Goal: Book appointment/travel/reservation

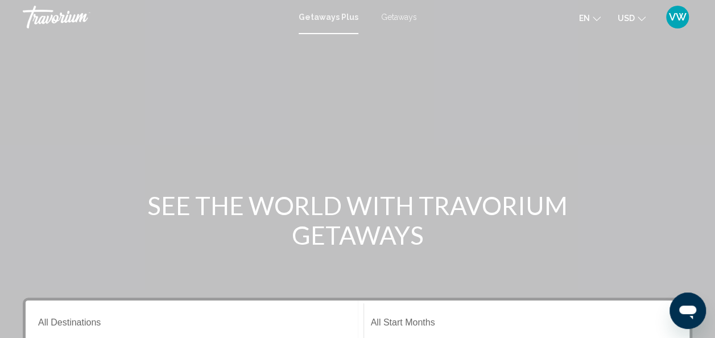
click at [403, 14] on span "Getaways" at bounding box center [399, 17] width 36 height 9
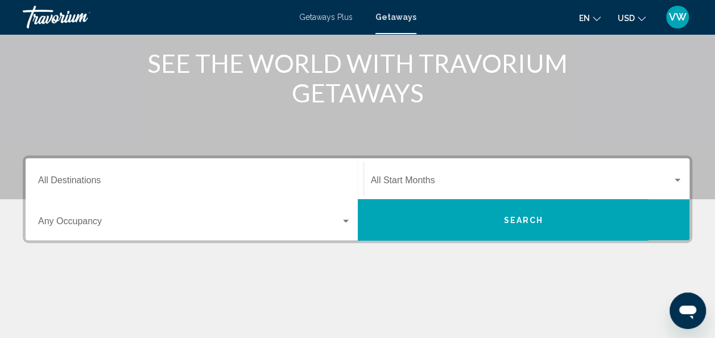
scroll to position [143, 0]
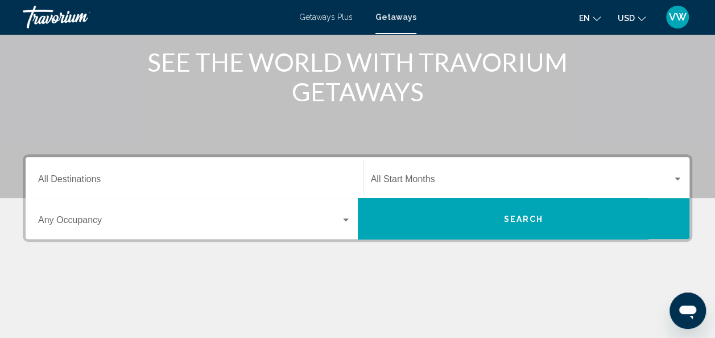
click at [404, 167] on div "Start Month All Start Months" at bounding box center [527, 178] width 312 height 36
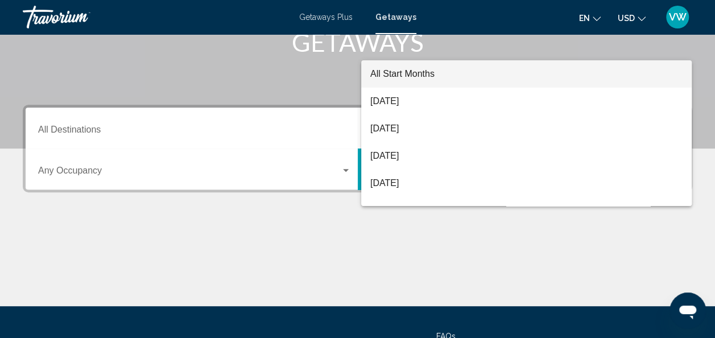
scroll to position [260, 0]
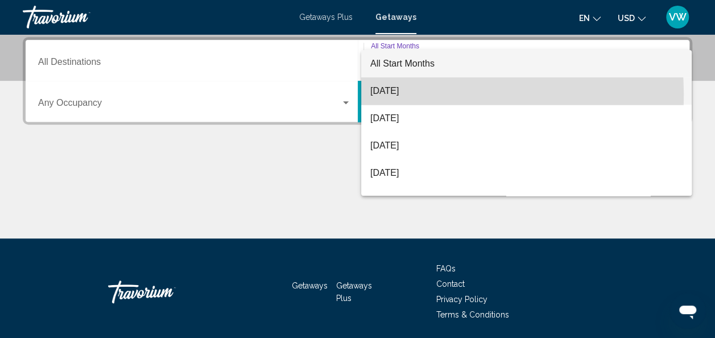
click at [409, 94] on span "[DATE]" at bounding box center [526, 90] width 312 height 27
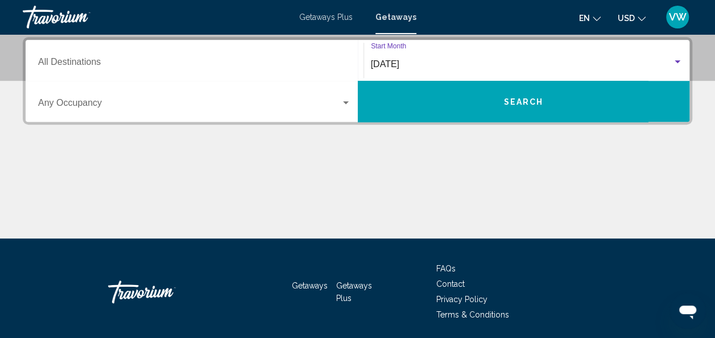
click at [337, 108] on span "Search widget" at bounding box center [189, 105] width 302 height 10
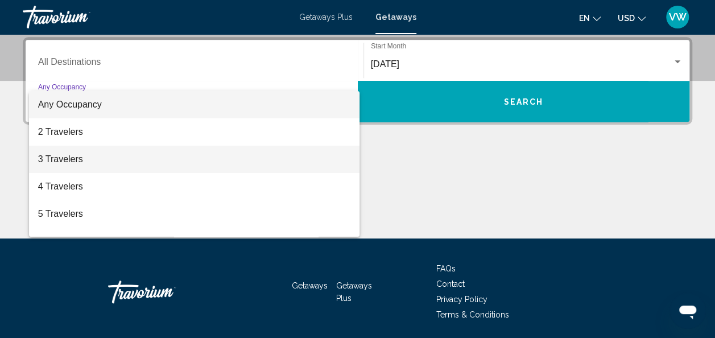
click at [254, 158] on span "3 Travelers" at bounding box center [194, 159] width 313 height 27
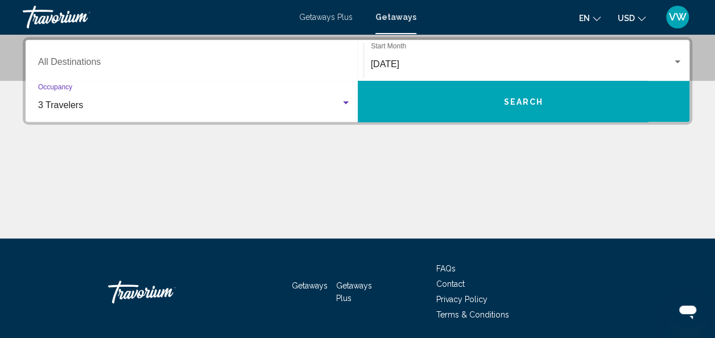
click at [422, 99] on button "Search" at bounding box center [524, 101] width 332 height 41
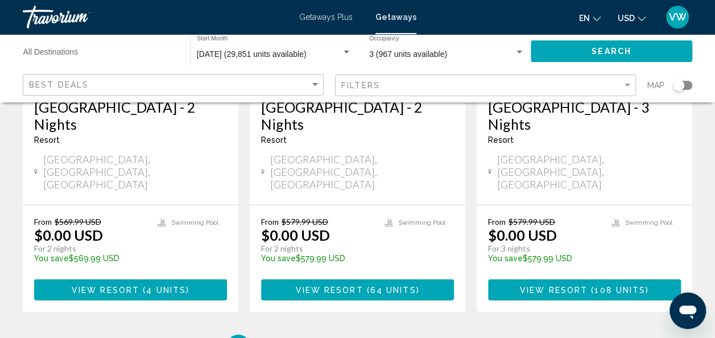
scroll to position [1615, 0]
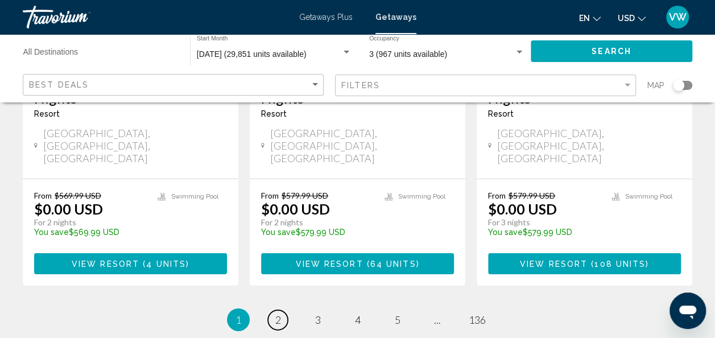
click at [282, 310] on link "page 2" at bounding box center [278, 320] width 20 height 20
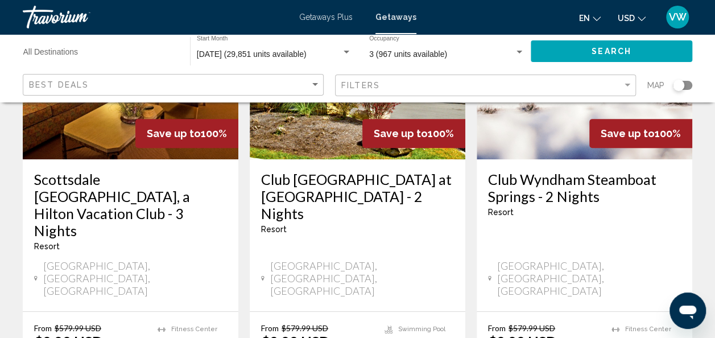
scroll to position [174, 0]
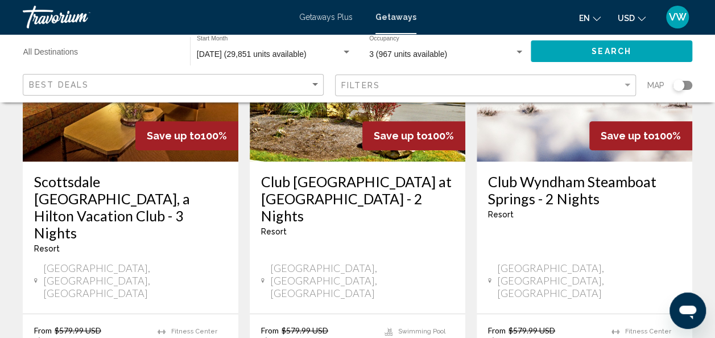
click at [117, 78] on div "Best Deals" at bounding box center [174, 84] width 291 height 21
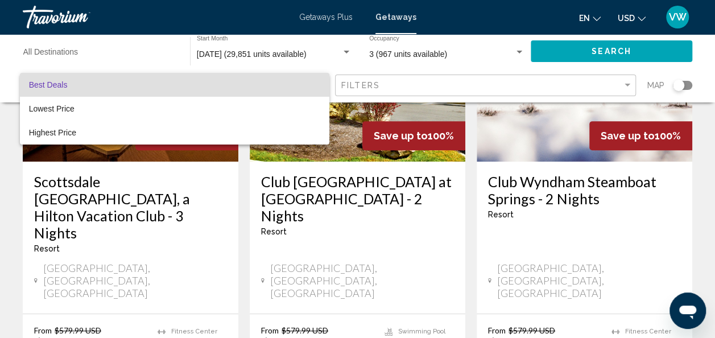
click at [117, 78] on span "Best Deals" at bounding box center [174, 85] width 291 height 24
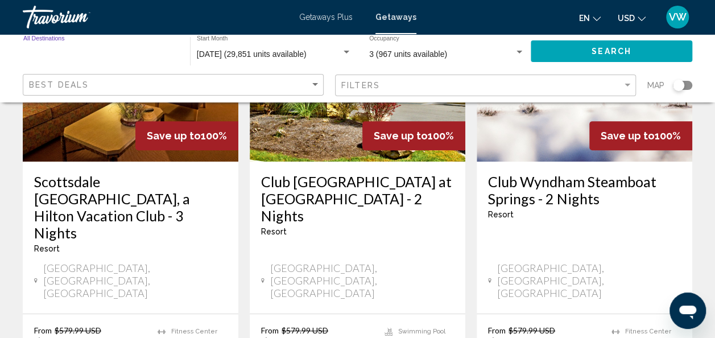
click at [67, 51] on input "Destination All Destinations" at bounding box center [100, 54] width 155 height 9
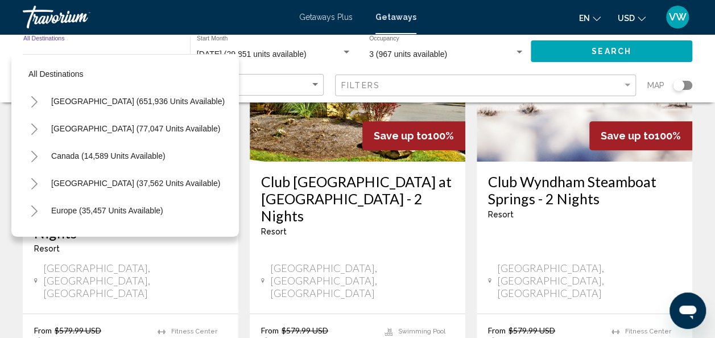
click at [67, 51] on input "Destination All Destinations" at bounding box center [100, 54] width 155 height 9
click at [33, 183] on icon "Toggle Caribbean & Atlantic Islands (37,562 units available)" at bounding box center [34, 183] width 9 height 11
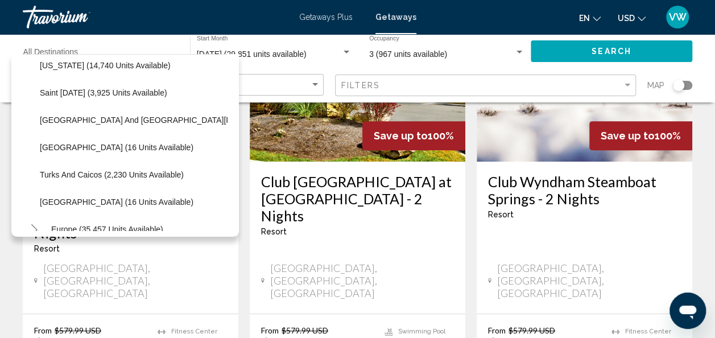
scroll to position [350, 0]
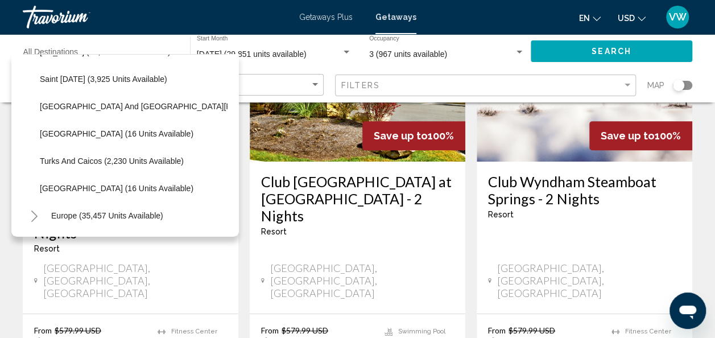
click at [116, 165] on span "Turks and Caicos (2,230 units available)" at bounding box center [112, 160] width 144 height 9
type input "**********"
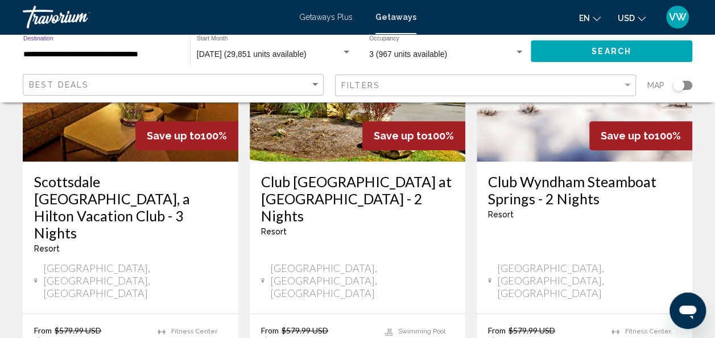
click at [566, 45] on button "Search" at bounding box center [610, 50] width 161 height 21
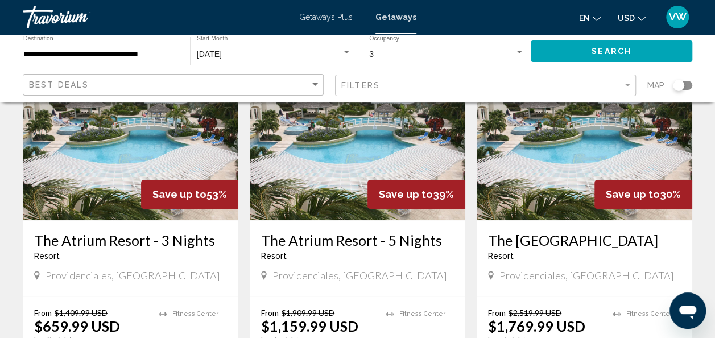
scroll to position [199, 0]
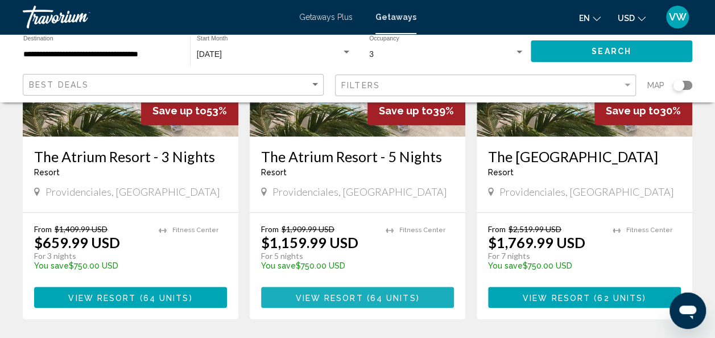
click at [368, 298] on span "( 64 units )" at bounding box center [391, 297] width 56 height 9
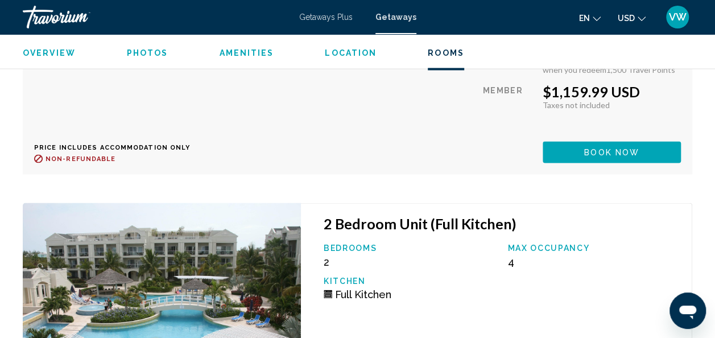
scroll to position [2863, 0]
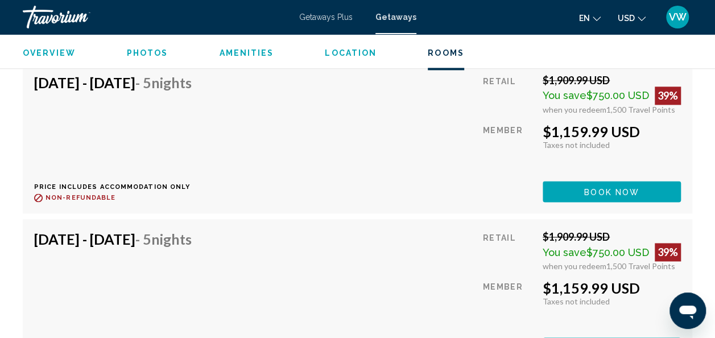
drag, startPoint x: 685, startPoint y: 214, endPoint x: 687, endPoint y: 181, distance: 33.1
drag, startPoint x: 687, startPoint y: 181, endPoint x: 695, endPoint y: 151, distance: 30.6
drag, startPoint x: 695, startPoint y: 151, endPoint x: 714, endPoint y: 208, distance: 59.9
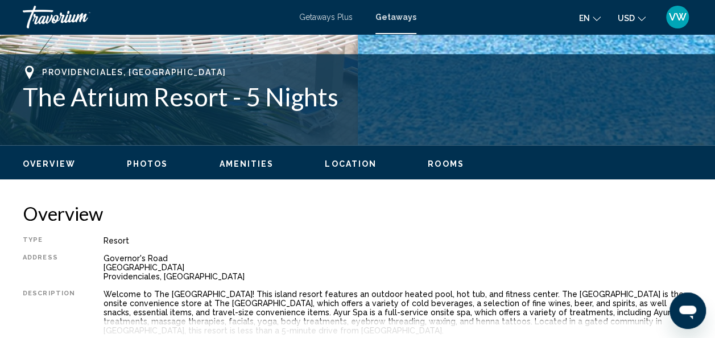
scroll to position [0, 0]
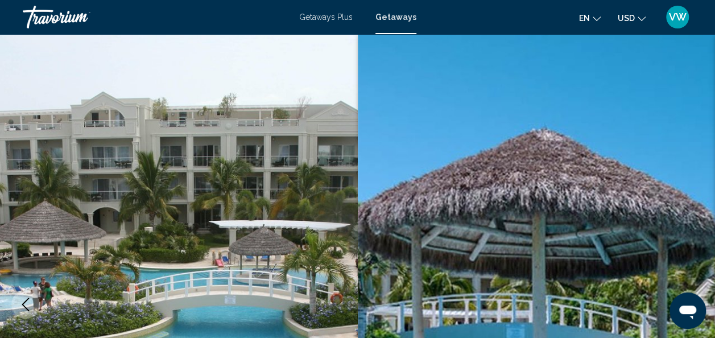
click at [388, 16] on span "Getaways" at bounding box center [395, 17] width 41 height 9
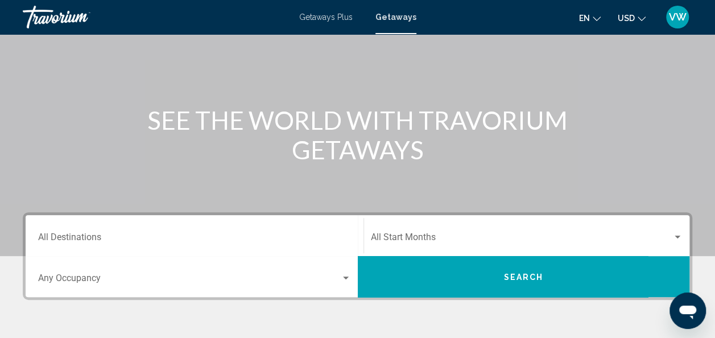
scroll to position [86, 0]
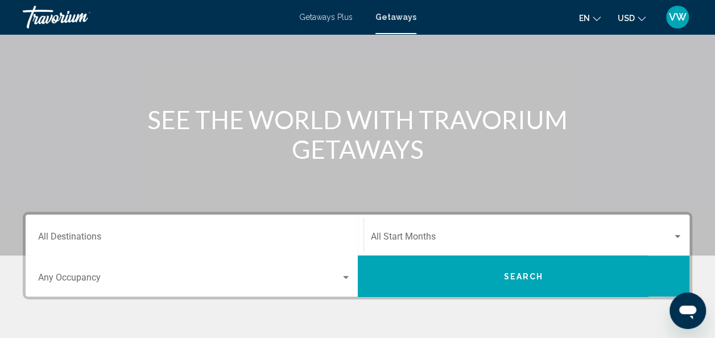
click at [325, 20] on span "Getaways Plus" at bounding box center [325, 17] width 53 height 9
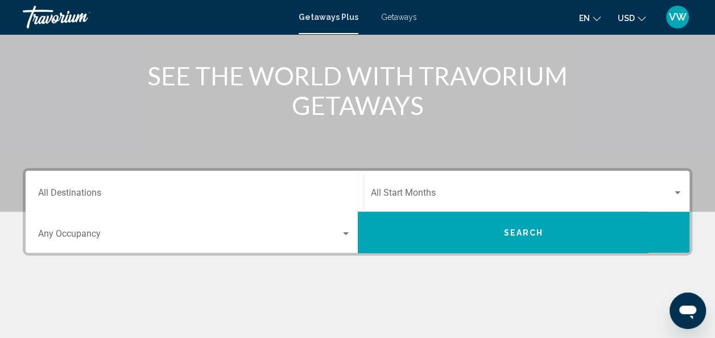
scroll to position [130, 0]
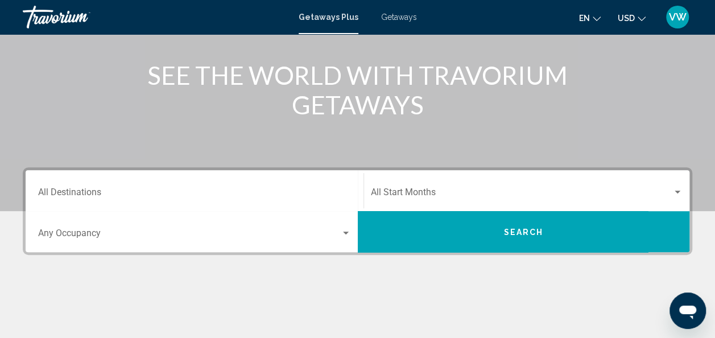
click at [527, 187] on div "Start Month All Start Months" at bounding box center [527, 191] width 312 height 36
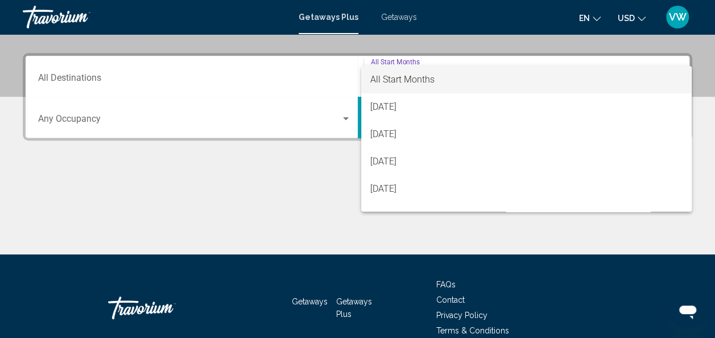
scroll to position [260, 0]
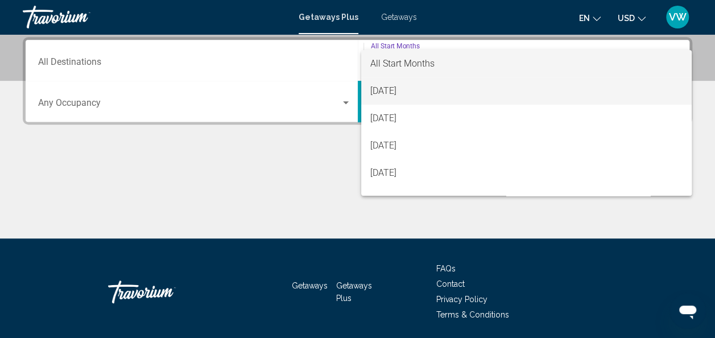
click at [503, 85] on span "[DATE]" at bounding box center [526, 90] width 312 height 27
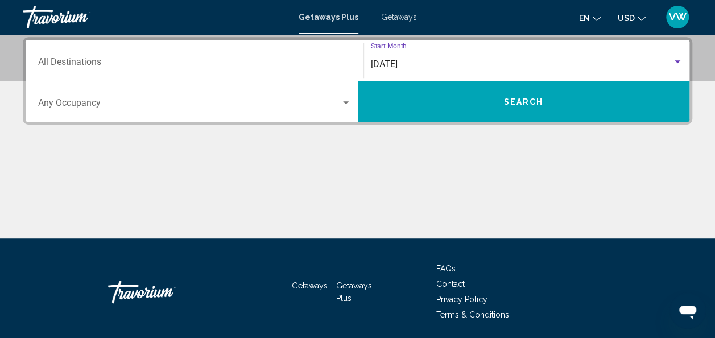
click at [340, 101] on span "Search widget" at bounding box center [189, 105] width 302 height 10
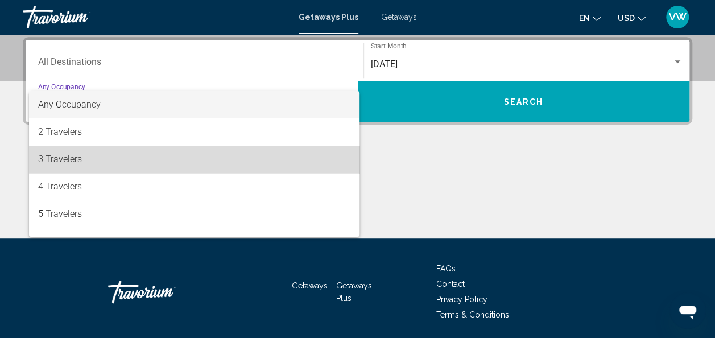
click at [216, 156] on span "3 Travelers" at bounding box center [194, 159] width 313 height 27
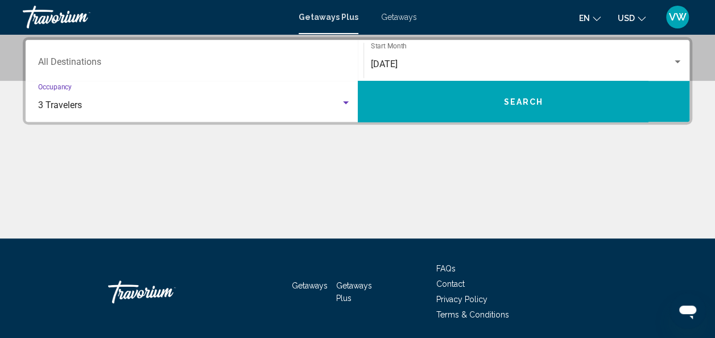
click at [267, 51] on div "Destination All Destinations" at bounding box center [194, 61] width 313 height 36
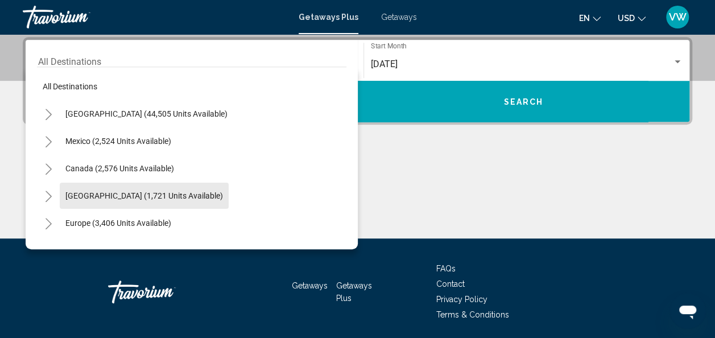
click at [125, 185] on button "Caribbean & Atlantic Islands (1,721 units available)" at bounding box center [144, 196] width 169 height 26
type input "**********"
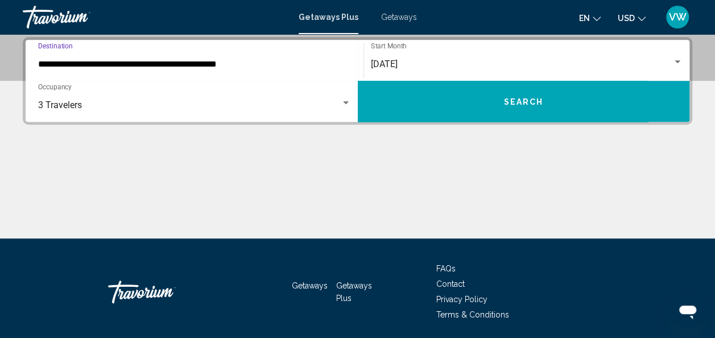
click at [515, 97] on span "Search" at bounding box center [523, 101] width 40 height 9
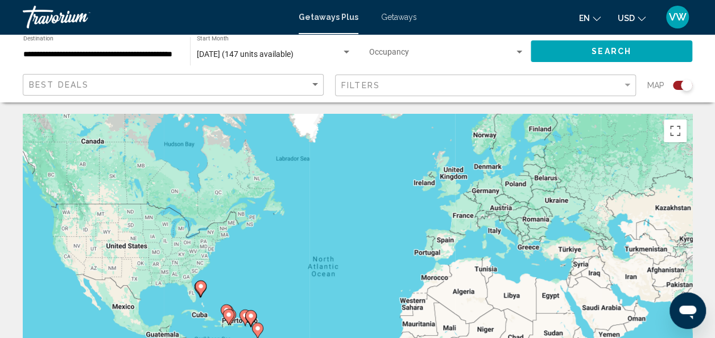
click at [678, 77] on div "Map" at bounding box center [669, 85] width 45 height 23
click at [678, 82] on div "Search widget" at bounding box center [682, 85] width 19 height 9
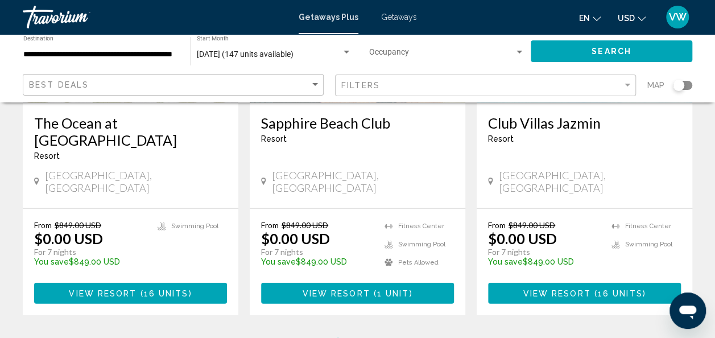
scroll to position [1498, 0]
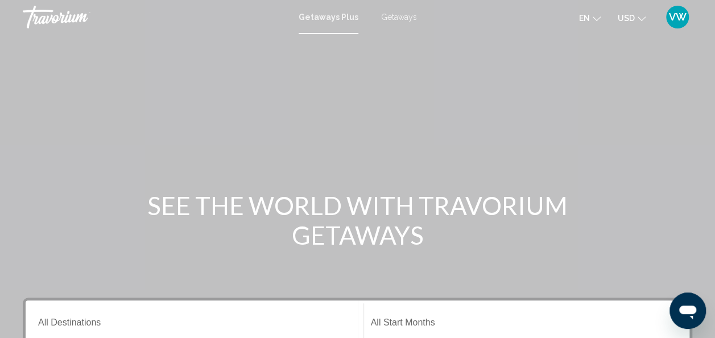
click at [402, 22] on div "Getaways Plus Getaways en English Español Français Italiano Português русский U…" at bounding box center [357, 17] width 715 height 24
click at [397, 11] on div "Getaways Plus Getaways en English Español Français Italiano Português русский U…" at bounding box center [357, 17] width 715 height 24
click at [398, 16] on span "Getaways" at bounding box center [399, 17] width 36 height 9
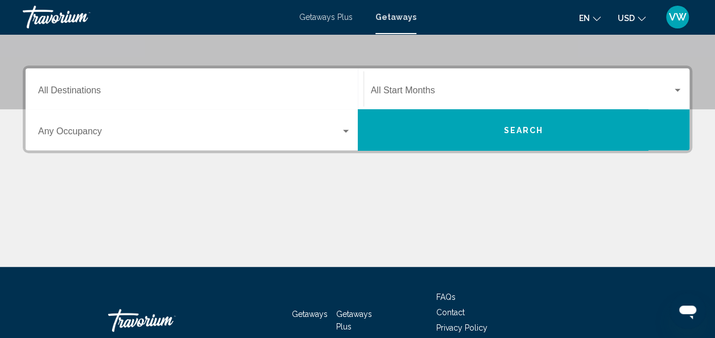
scroll to position [238, 0]
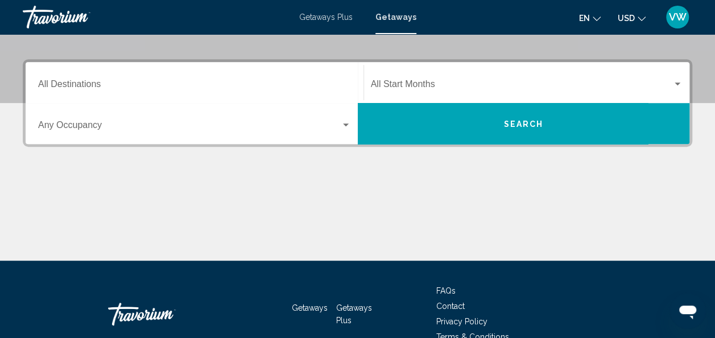
click at [694, 189] on div "Destination All Destinations Start Month All Start Months Occupancy Any Occupan…" at bounding box center [357, 159] width 715 height 201
click at [432, 86] on span "Search widget" at bounding box center [522, 86] width 302 height 10
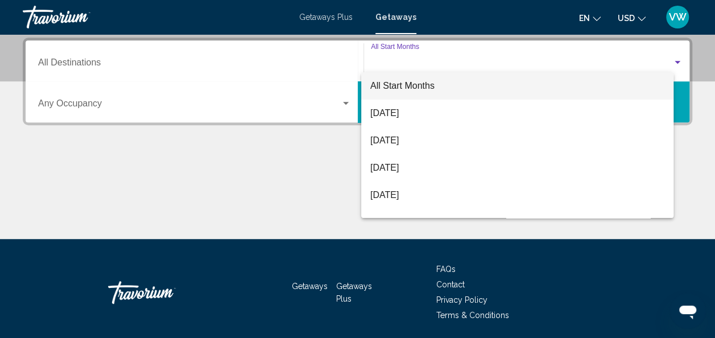
scroll to position [260, 0]
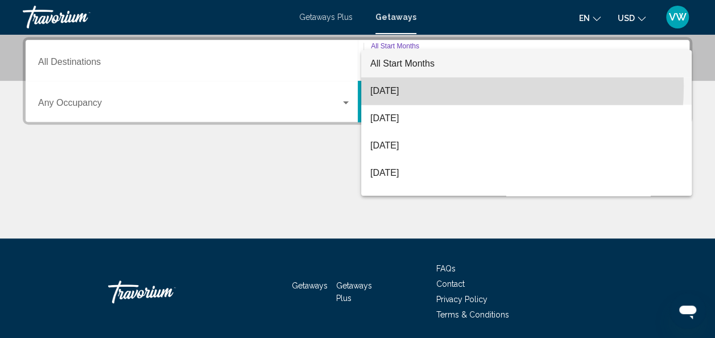
click at [432, 86] on span "[DATE]" at bounding box center [526, 90] width 312 height 27
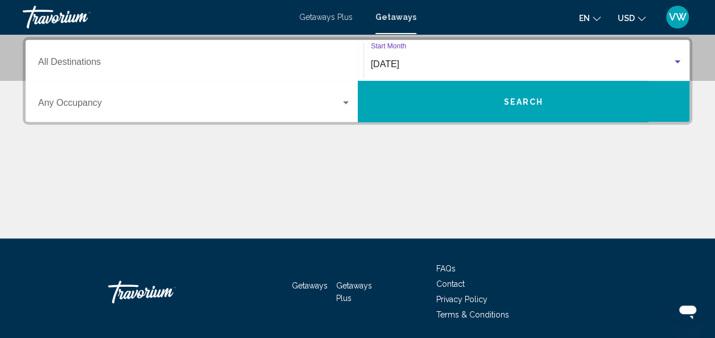
click at [239, 101] on span "Search widget" at bounding box center [189, 105] width 302 height 10
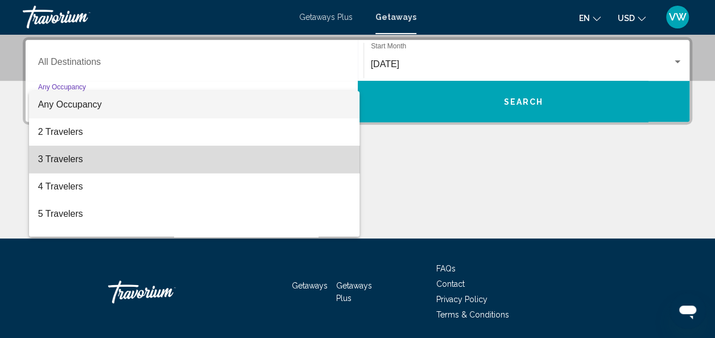
click at [195, 156] on span "3 Travelers" at bounding box center [194, 159] width 313 height 27
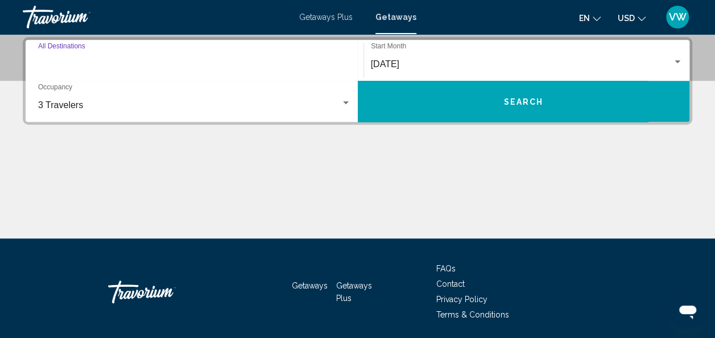
click at [180, 63] on input "Destination All Destinations" at bounding box center [194, 64] width 313 height 10
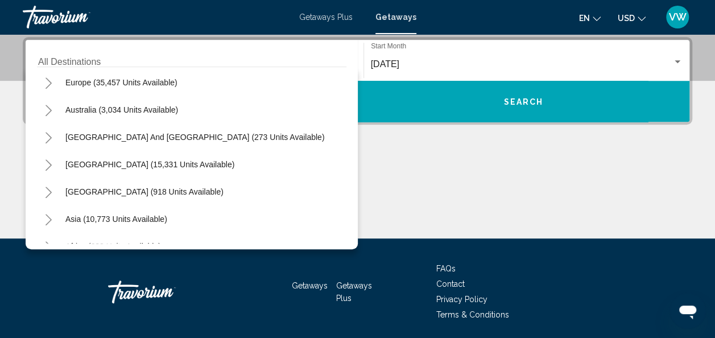
scroll to position [141, 0]
click at [46, 192] on icon "Toggle Central America (918 units available)" at bounding box center [48, 191] width 9 height 11
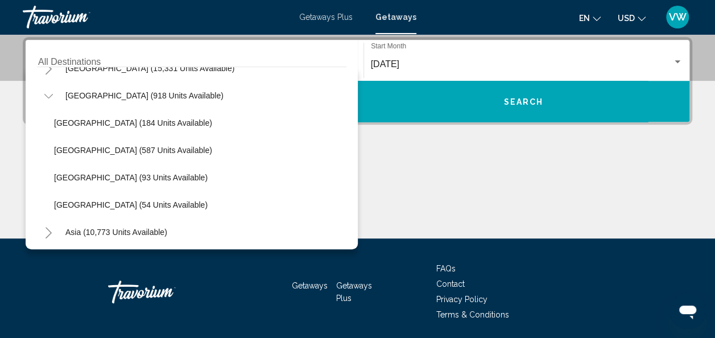
scroll to position [238, 0]
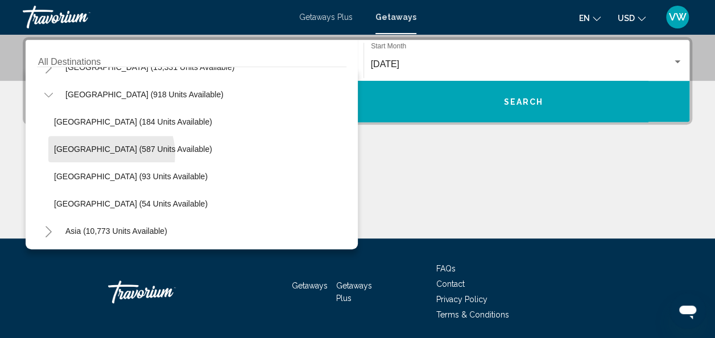
click at [105, 154] on button "Costa Rica (587 units available)" at bounding box center [132, 149] width 169 height 26
type input "**********"
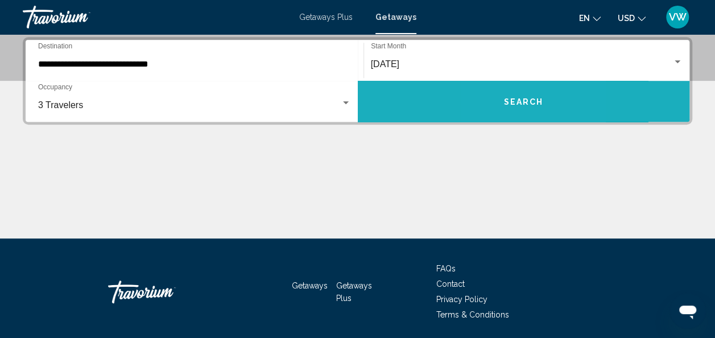
click at [504, 109] on button "Search" at bounding box center [524, 101] width 332 height 41
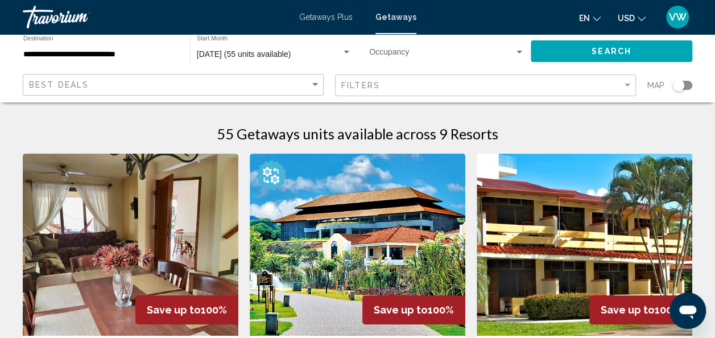
click at [92, 63] on div "**********" at bounding box center [100, 51] width 155 height 31
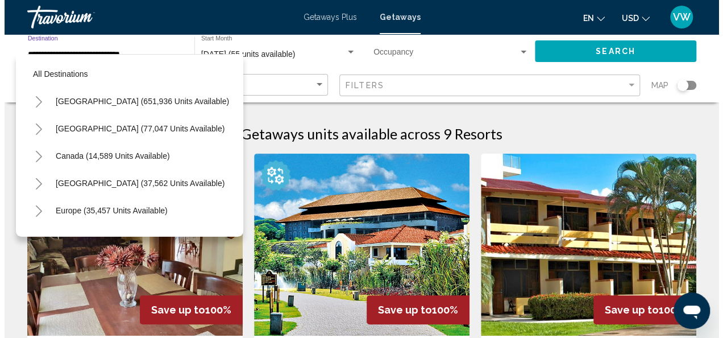
scroll to position [235, 0]
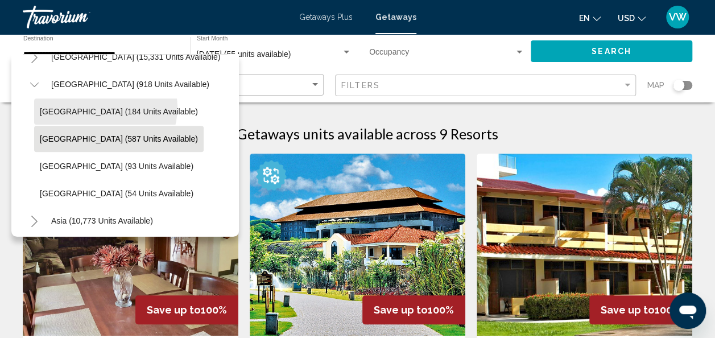
click at [105, 107] on span "Belize (184 units available)" at bounding box center [119, 111] width 158 height 9
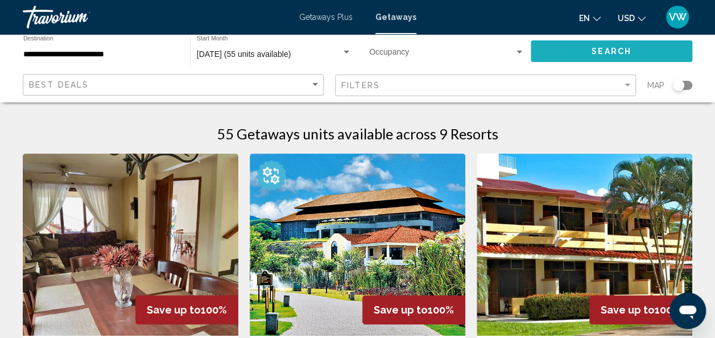
click at [583, 42] on button "Search" at bounding box center [610, 50] width 161 height 21
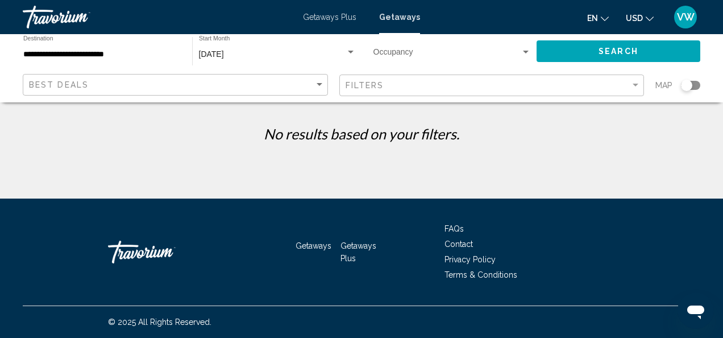
click at [409, 53] on span "Search widget" at bounding box center [447, 54] width 147 height 9
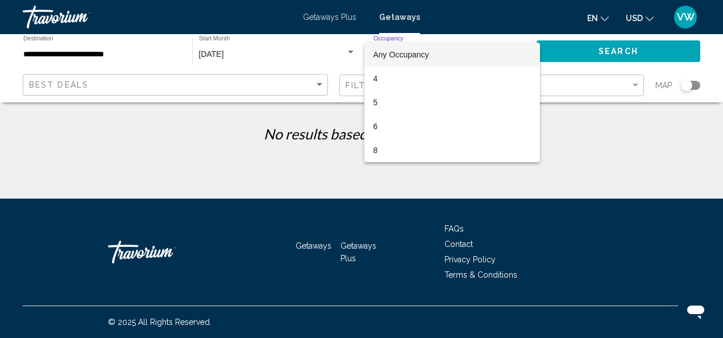
click at [107, 53] on div at bounding box center [361, 169] width 723 height 338
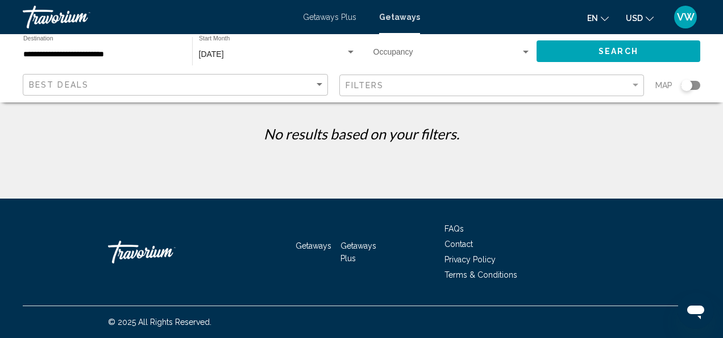
click at [93, 57] on input "**********" at bounding box center [101, 54] width 157 height 9
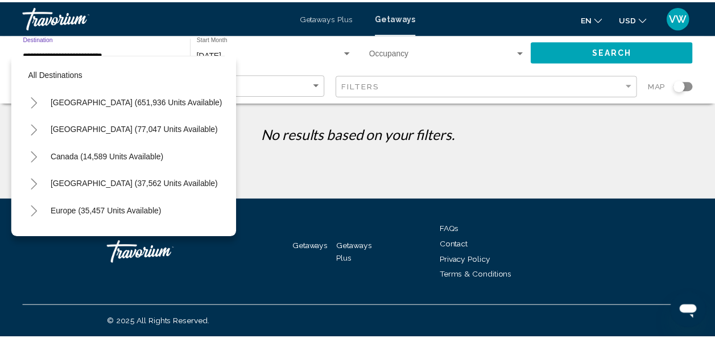
scroll to position [208, 0]
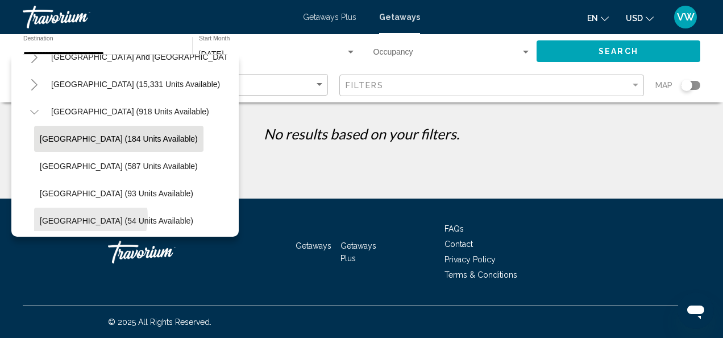
click at [83, 216] on span "Panama (54 units available)" at bounding box center [117, 220] width 154 height 9
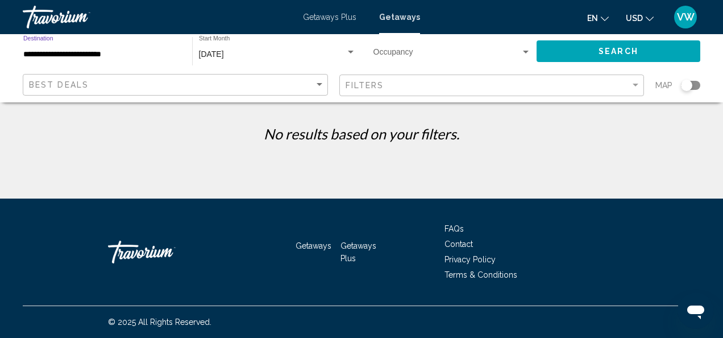
click at [408, 52] on span "Search widget" at bounding box center [447, 54] width 147 height 9
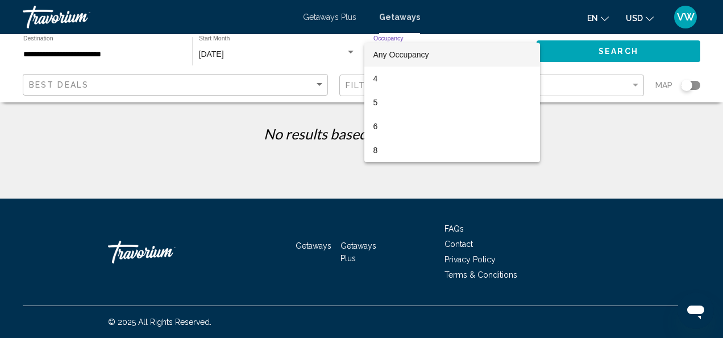
click at [409, 51] on span "Any Occupancy" at bounding box center [402, 54] width 56 height 9
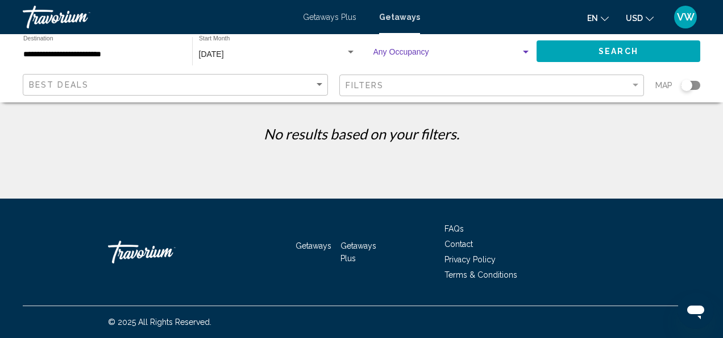
click at [540, 50] on button "Search" at bounding box center [619, 50] width 164 height 21
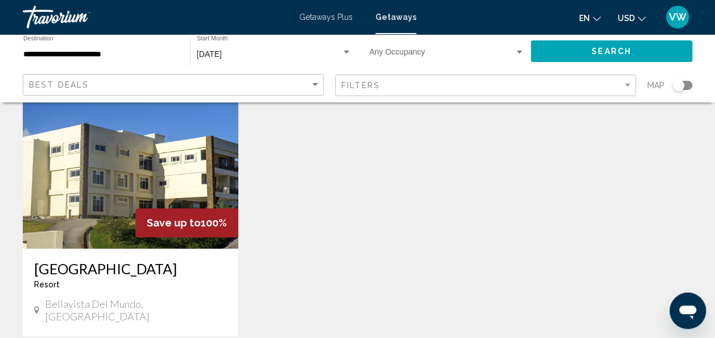
scroll to position [89, 0]
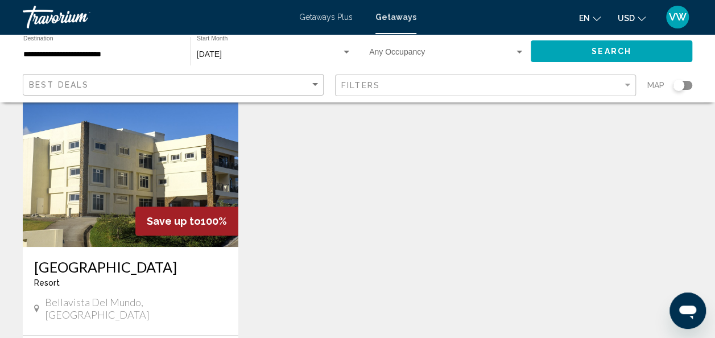
click at [127, 64] on div "**********" at bounding box center [100, 51] width 155 height 31
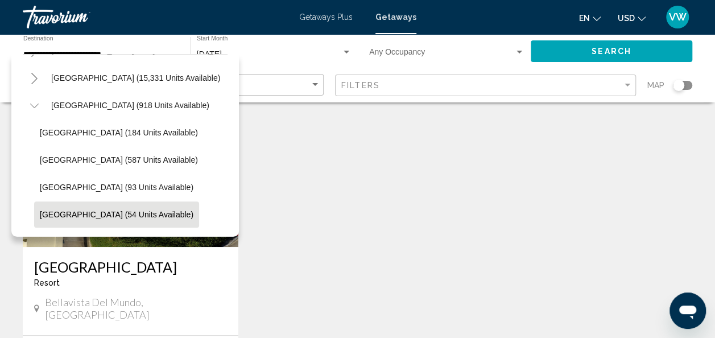
scroll to position [192, 0]
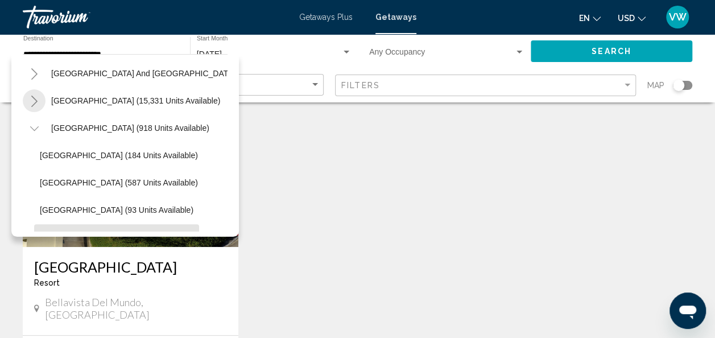
click at [38, 101] on icon "Toggle South America (15,331 units available)" at bounding box center [34, 101] width 9 height 11
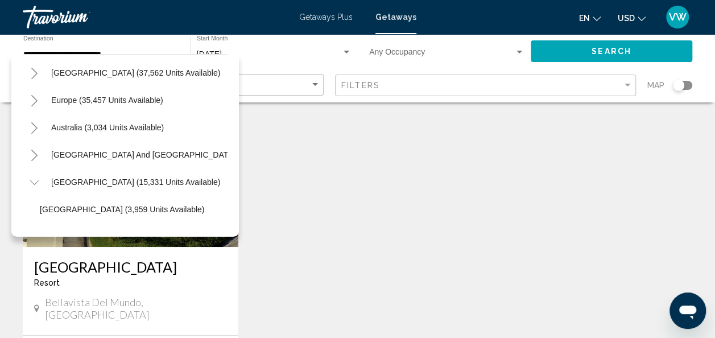
scroll to position [108, 0]
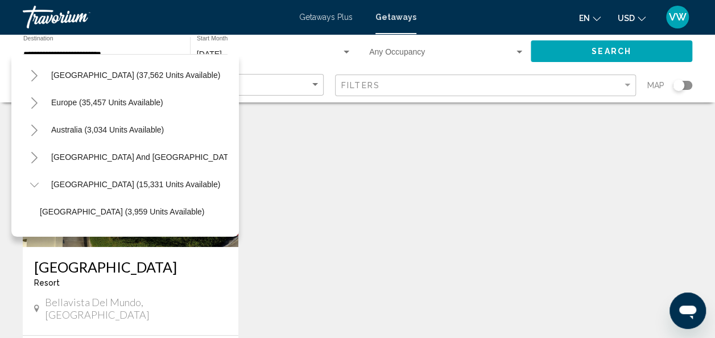
click at [38, 163] on button "Toggle South Pacific and Oceania (273 units available)" at bounding box center [34, 157] width 23 height 23
click at [38, 158] on icon "Toggle South Pacific and Oceania (273 units available)" at bounding box center [34, 157] width 9 height 11
click at [38, 99] on icon "Toggle Europe (35,457 units available)" at bounding box center [34, 102] width 9 height 11
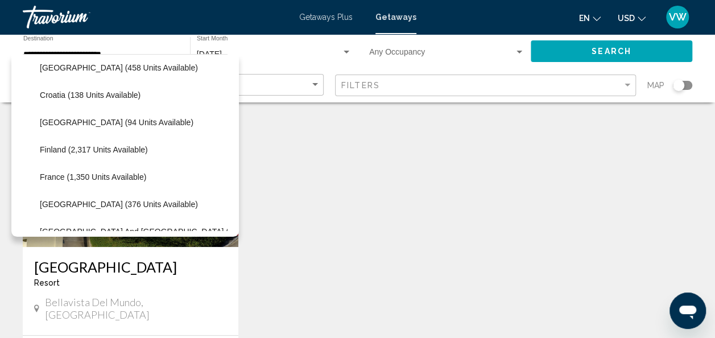
scroll to position [229, 0]
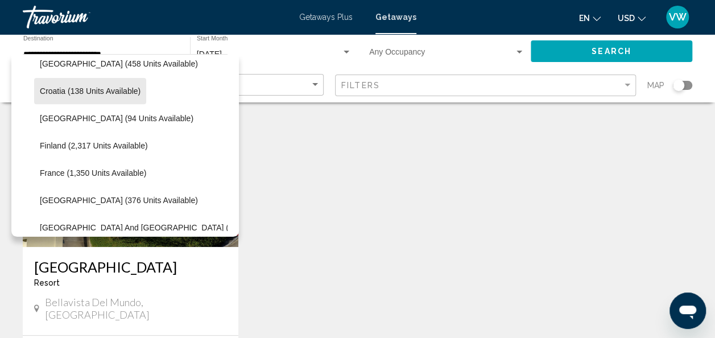
click at [118, 87] on span "Croatia (138 units available)" at bounding box center [90, 90] width 101 height 9
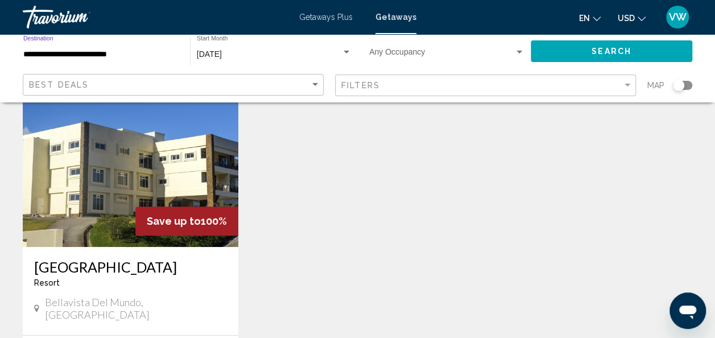
click at [583, 45] on button "Search" at bounding box center [610, 50] width 161 height 21
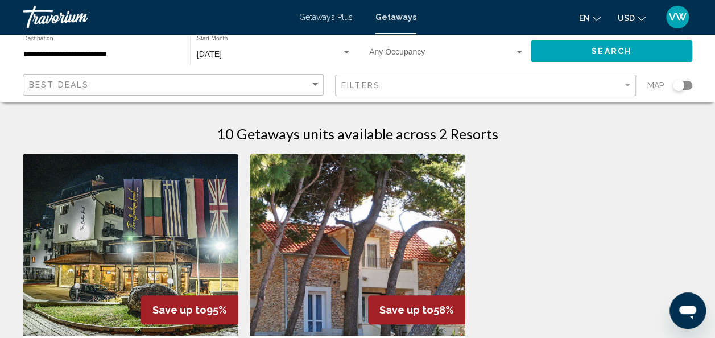
click at [121, 56] on input "**********" at bounding box center [100, 54] width 155 height 9
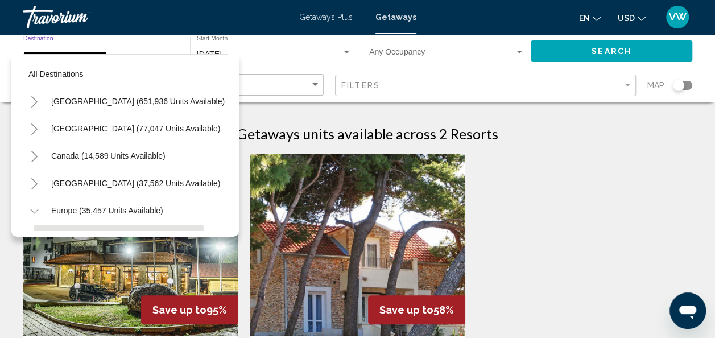
scroll to position [99, 0]
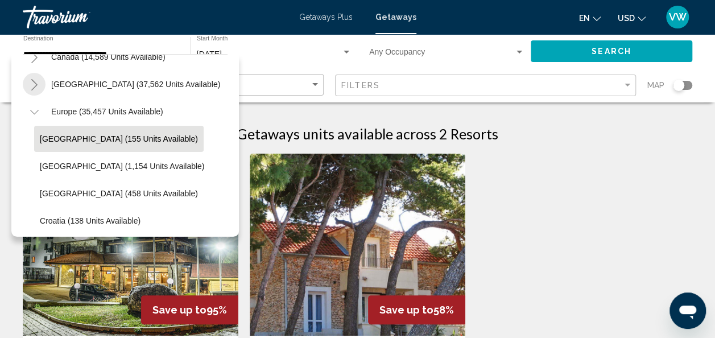
click at [35, 81] on icon "Toggle Caribbean & Atlantic Islands (37,562 units available)" at bounding box center [34, 84] width 9 height 11
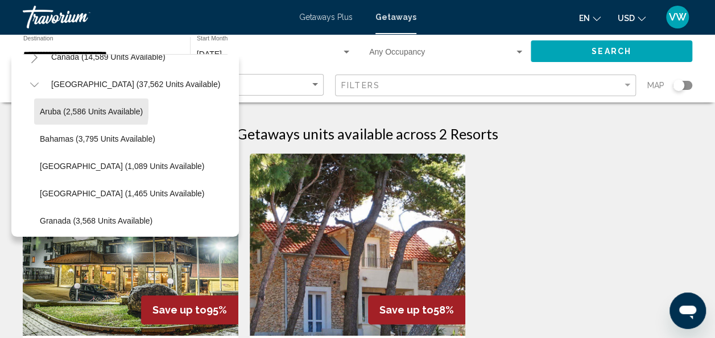
click at [55, 107] on span "Aruba (2,586 units available)" at bounding box center [91, 111] width 103 height 9
type input "**********"
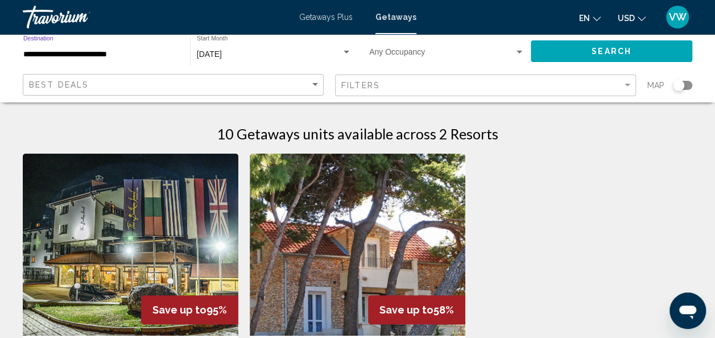
click at [599, 49] on span "Search" at bounding box center [611, 51] width 40 height 9
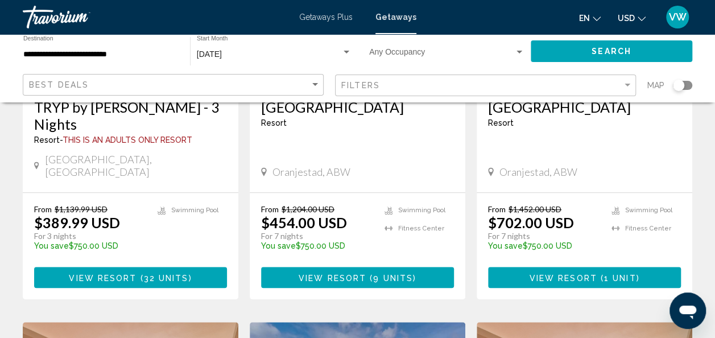
scroll to position [246, 0]
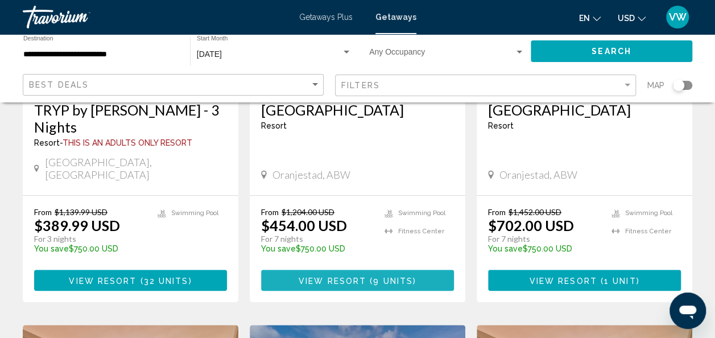
click at [348, 276] on span "View Resort" at bounding box center [332, 280] width 68 height 9
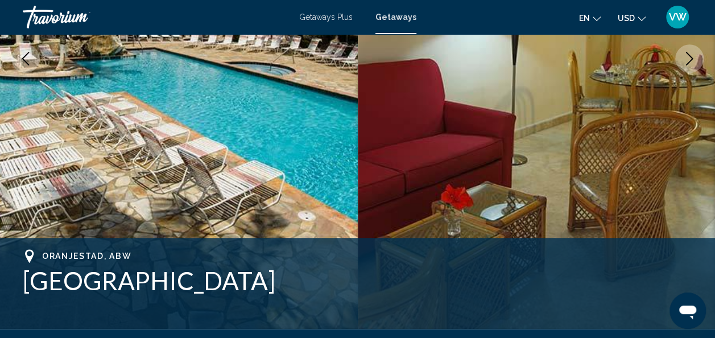
scroll to position [135, 0]
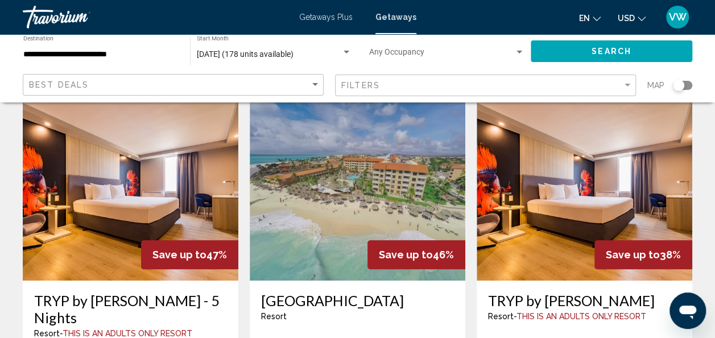
scroll to position [478, 0]
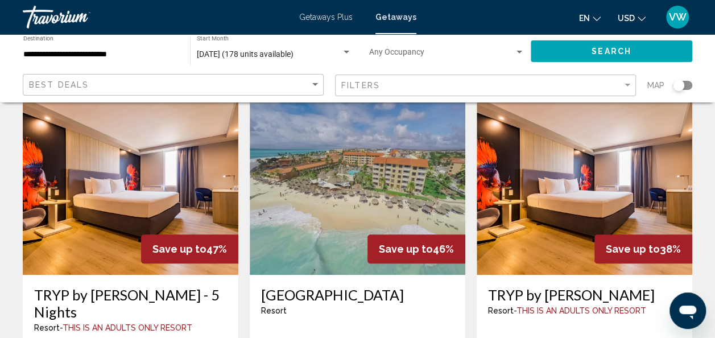
click at [312, 210] on img "Main content" at bounding box center [357, 184] width 215 height 182
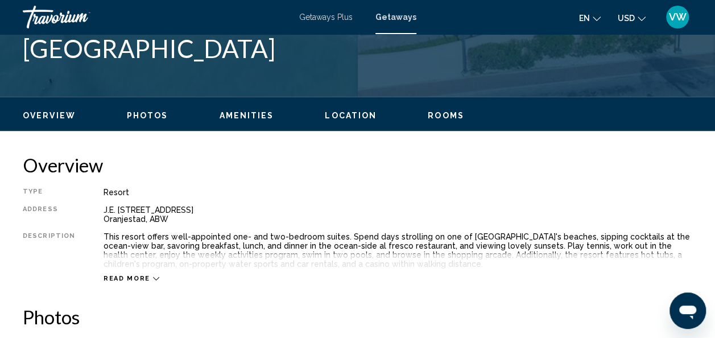
scroll to position [135, 0]
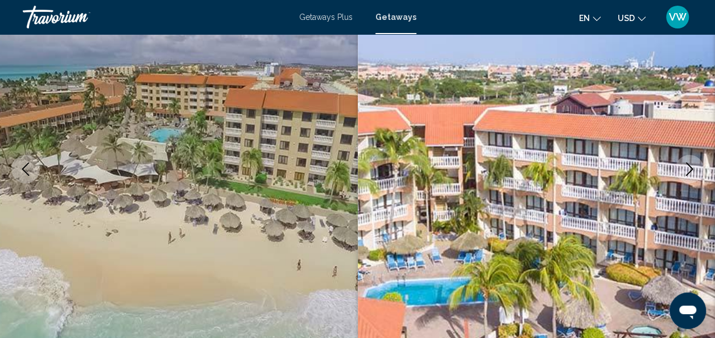
click at [686, 171] on icon "Next image" at bounding box center [689, 169] width 14 height 14
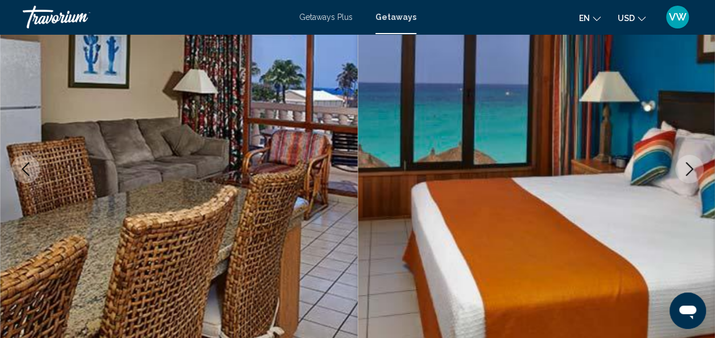
click at [686, 171] on icon "Next image" at bounding box center [689, 169] width 14 height 14
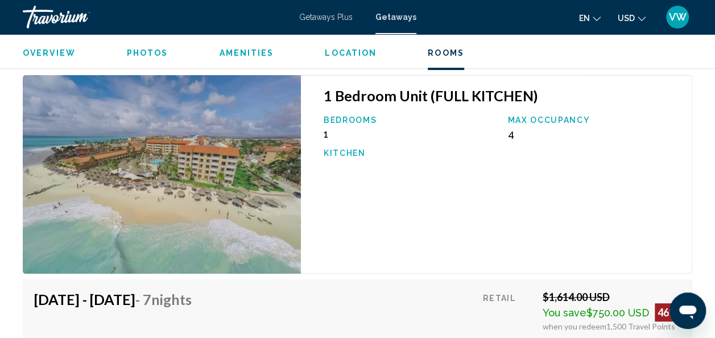
scroll to position [2201, 0]
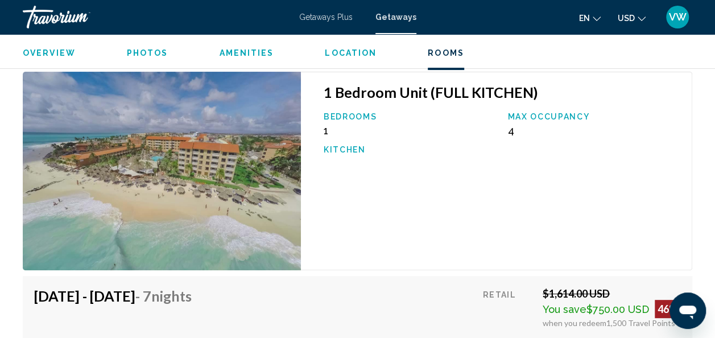
drag, startPoint x: 692, startPoint y: 246, endPoint x: 690, endPoint y: 263, distance: 17.1
click at [690, 263] on div "1 Bedroom Unit (FULL KITCHEN) Bedrooms 1 Max Occupancy 4 Kitchen" at bounding box center [499, 171] width 397 height 198
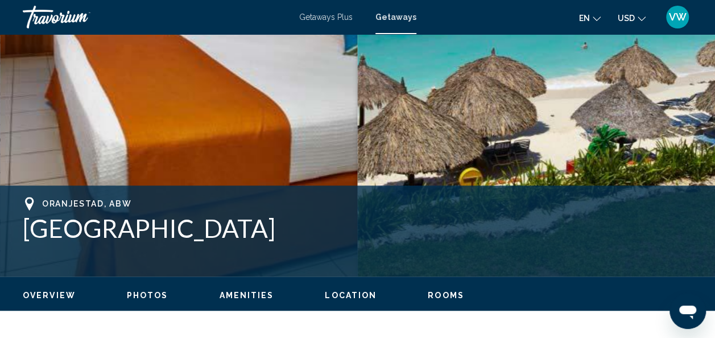
scroll to position [0, 0]
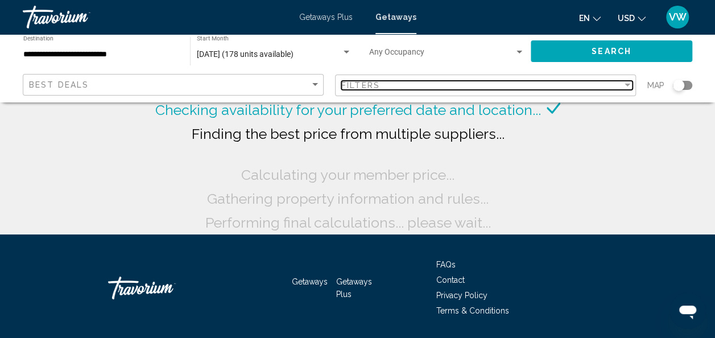
click at [550, 81] on div "Filters" at bounding box center [481, 85] width 281 height 9
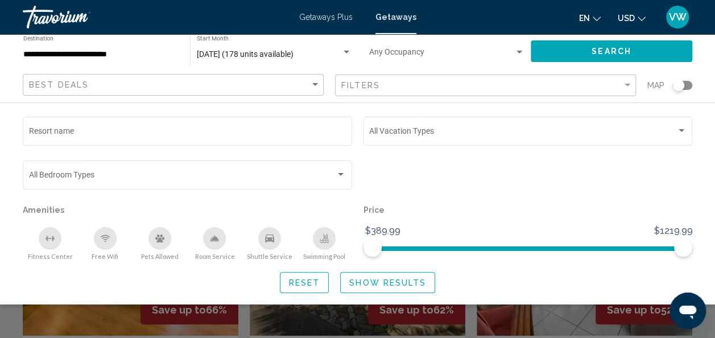
click at [414, 140] on div "Vacation Types All Vacation Types" at bounding box center [527, 129] width 317 height 31
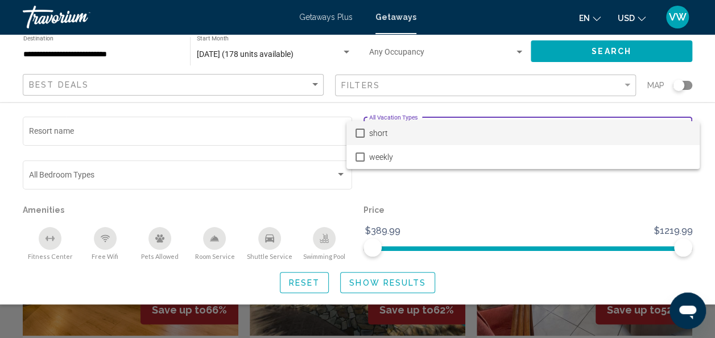
click at [310, 82] on div at bounding box center [357, 169] width 715 height 338
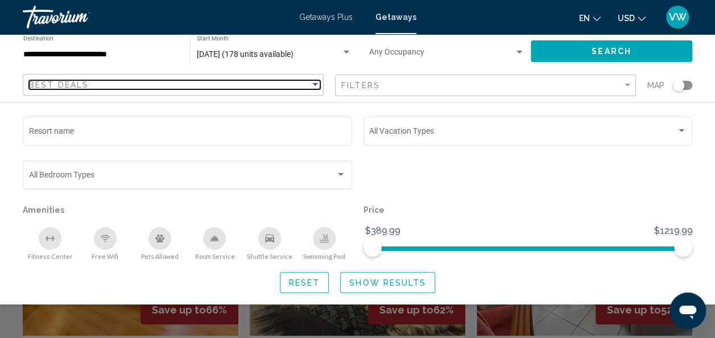
click at [310, 82] on div "Sort by" at bounding box center [315, 84] width 10 height 9
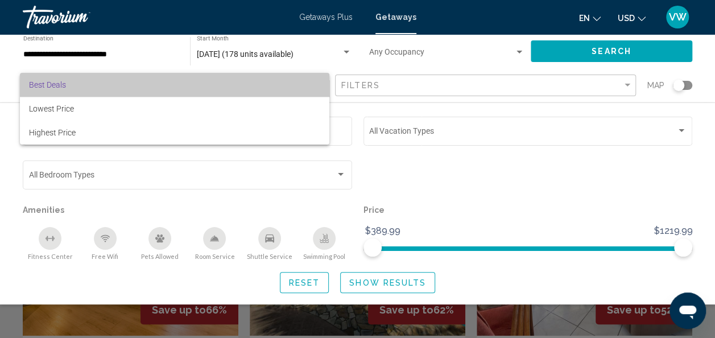
click at [310, 82] on span "Best Deals" at bounding box center [174, 85] width 291 height 24
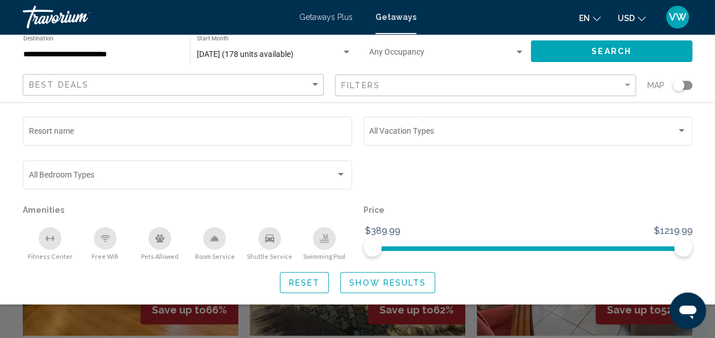
click at [321, 61] on div "August 2025 (178 units available) Start Month All Start Months" at bounding box center [274, 51] width 155 height 31
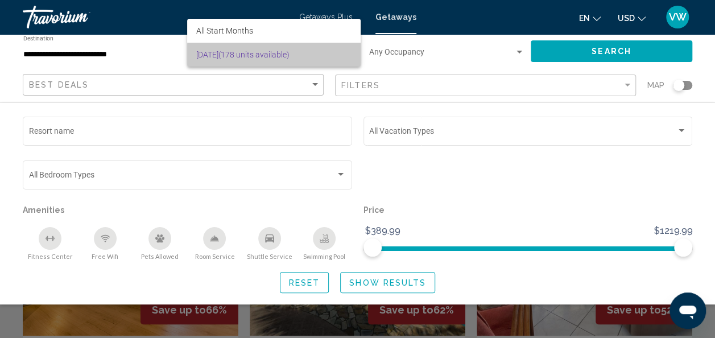
click at [318, 56] on span "August 2025 (178 units available)" at bounding box center [273, 55] width 155 height 24
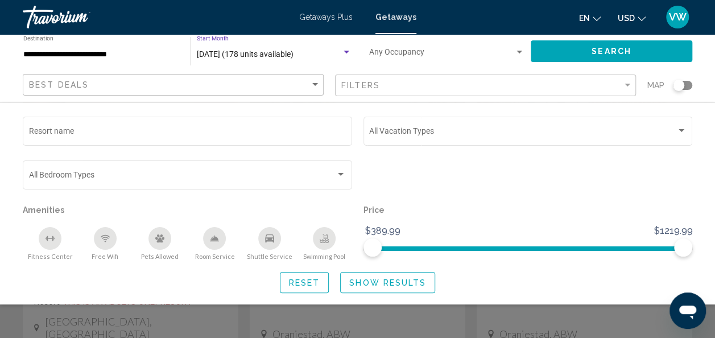
scroll to position [84, 0]
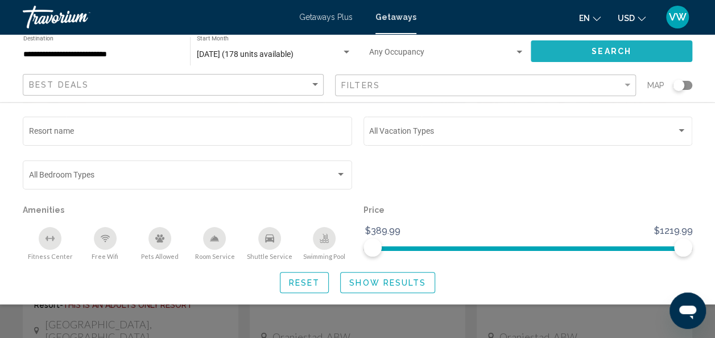
click at [602, 55] on span "Search" at bounding box center [611, 51] width 40 height 9
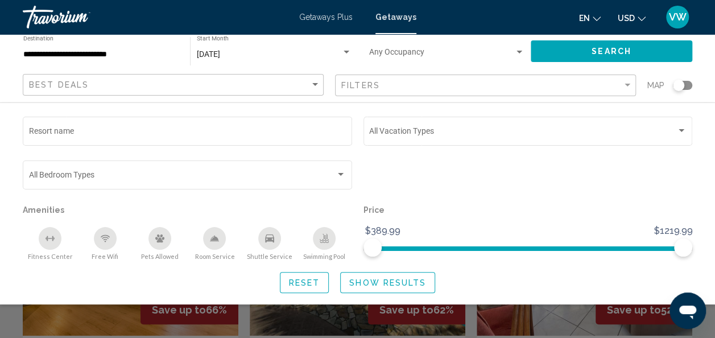
click at [482, 19] on div "en English Español Français Italiano Português русский USD USD ($) MXN (Mex$) C…" at bounding box center [560, 17] width 265 height 24
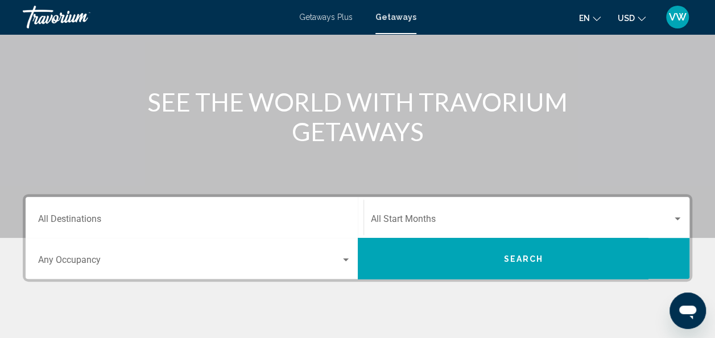
scroll to position [104, 0]
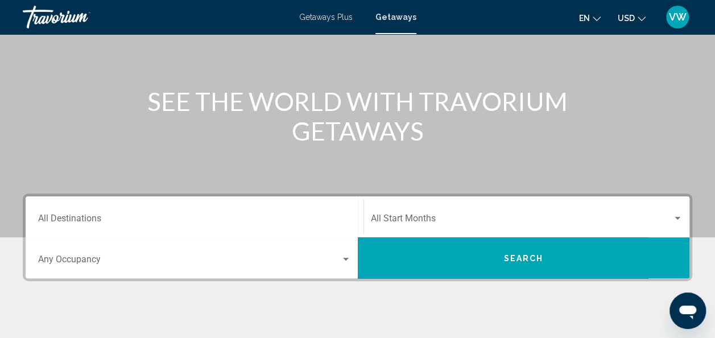
click at [509, 219] on span "Search widget" at bounding box center [522, 220] width 302 height 10
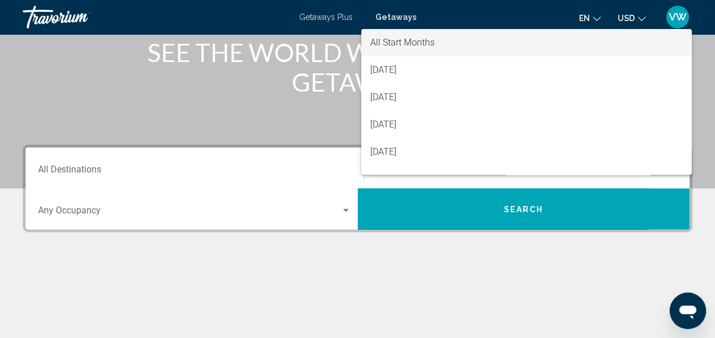
scroll to position [152, 0]
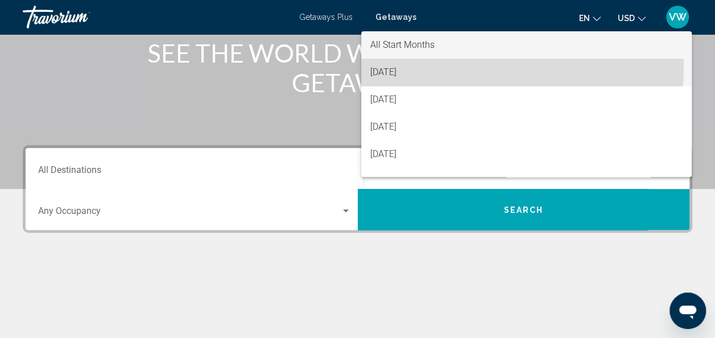
click at [452, 67] on span "[DATE]" at bounding box center [526, 72] width 312 height 27
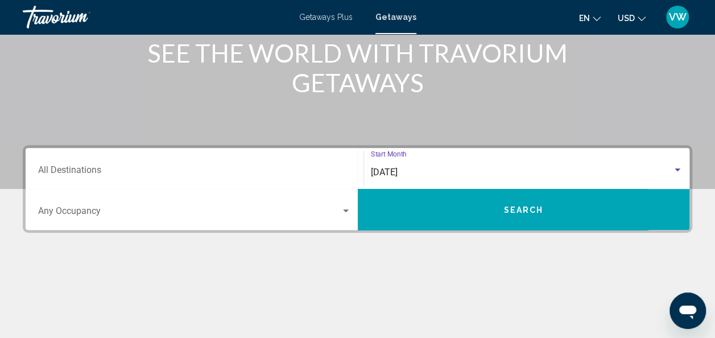
click at [298, 202] on div "Occupancy Any Occupancy" at bounding box center [194, 210] width 313 height 36
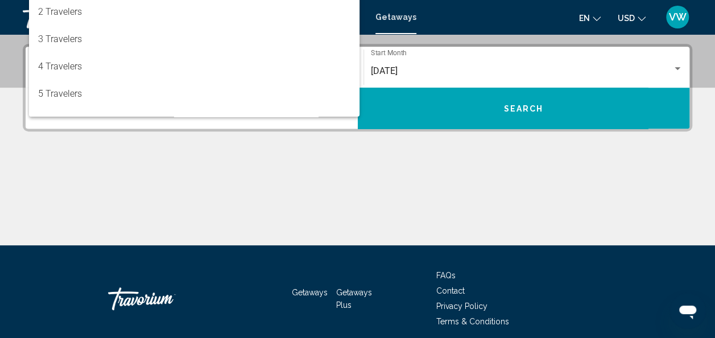
scroll to position [260, 0]
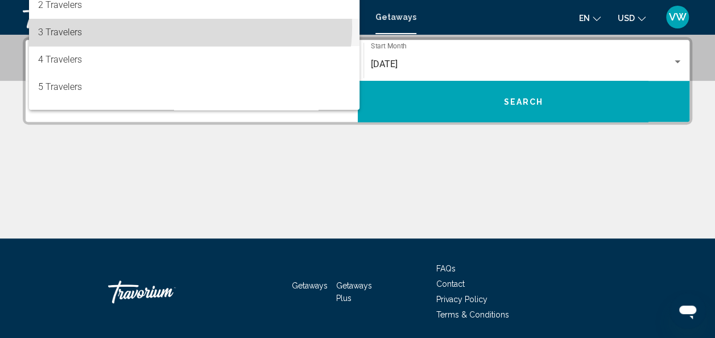
click at [189, 27] on span "3 Travelers" at bounding box center [194, 32] width 313 height 27
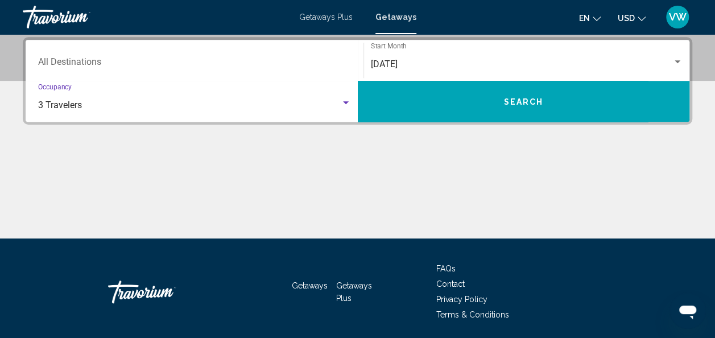
click at [182, 57] on div "Destination All Destinations" at bounding box center [194, 61] width 313 height 36
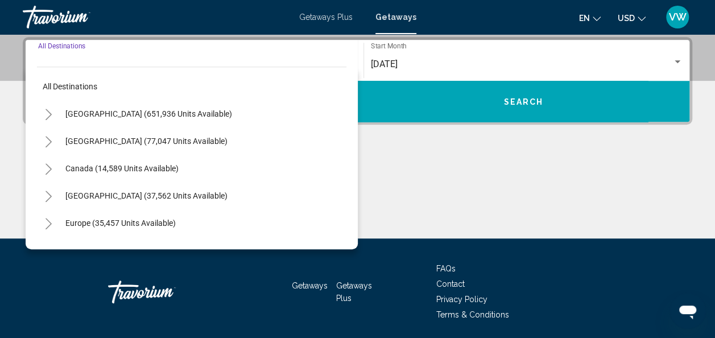
click at [108, 133] on button "[GEOGRAPHIC_DATA] (77,047 units available)" at bounding box center [146, 141] width 173 height 26
type input "**********"
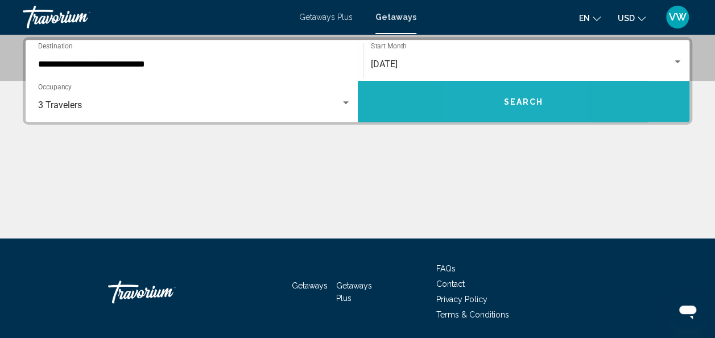
click at [494, 98] on button "Search" at bounding box center [524, 101] width 332 height 41
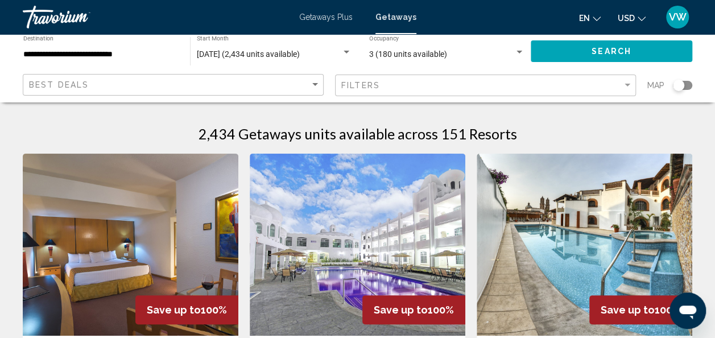
click at [100, 49] on div "**********" at bounding box center [100, 51] width 155 height 31
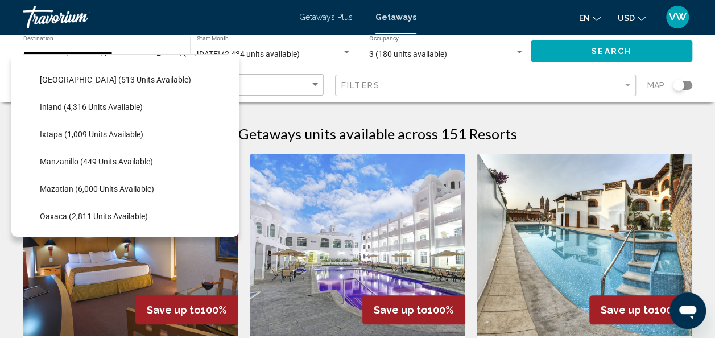
scroll to position [160, 0]
drag, startPoint x: 237, startPoint y: 122, endPoint x: 236, endPoint y: 151, distance: 29.6
click at [236, 151] on div "All destinations United States (651,936 units available) Mexico (77,047 units a…" at bounding box center [124, 145] width 227 height 183
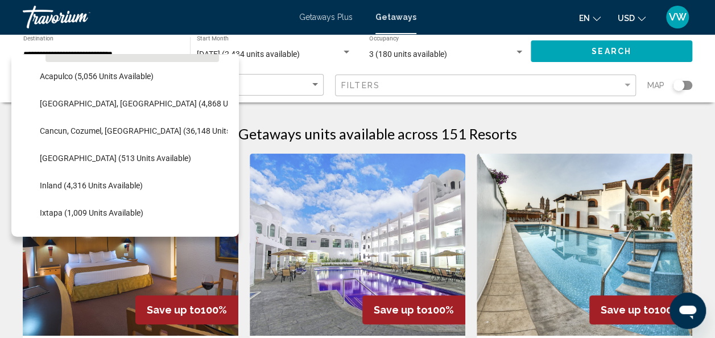
scroll to position [69, 0]
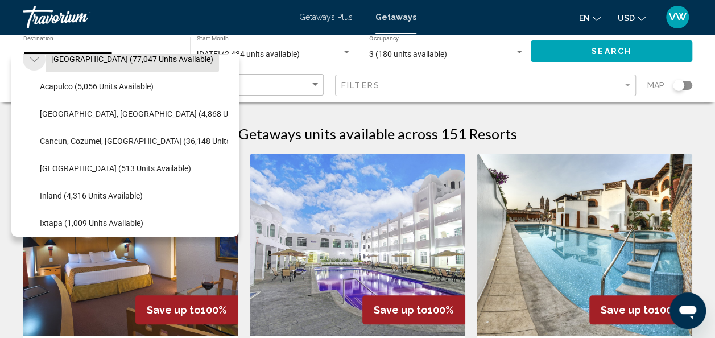
click at [38, 57] on icon "Toggle Mexico (77,047 units available)" at bounding box center [34, 59] width 9 height 11
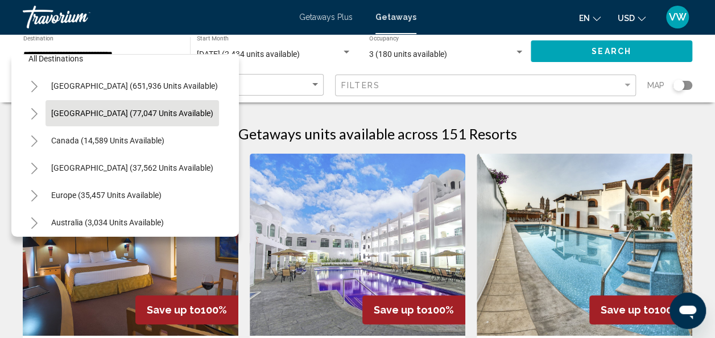
scroll to position [0, 0]
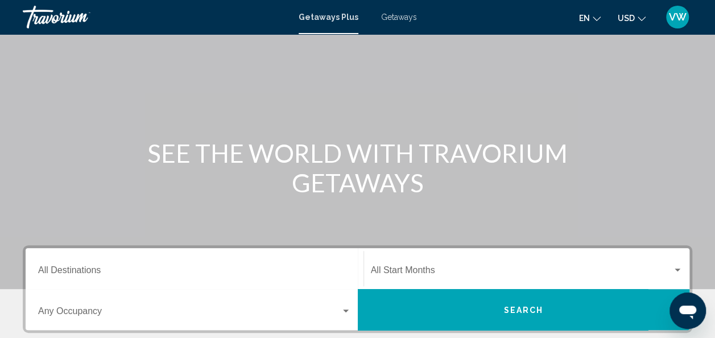
scroll to position [47, 0]
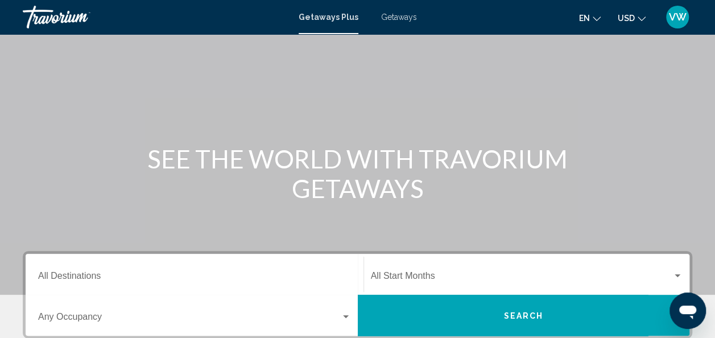
click at [391, 17] on span "Getaways" at bounding box center [399, 17] width 36 height 9
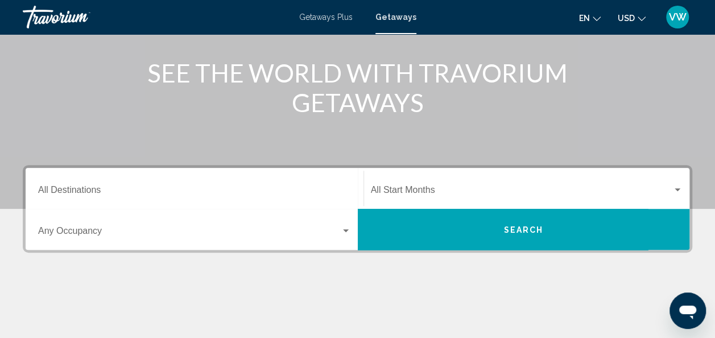
scroll to position [117, 0]
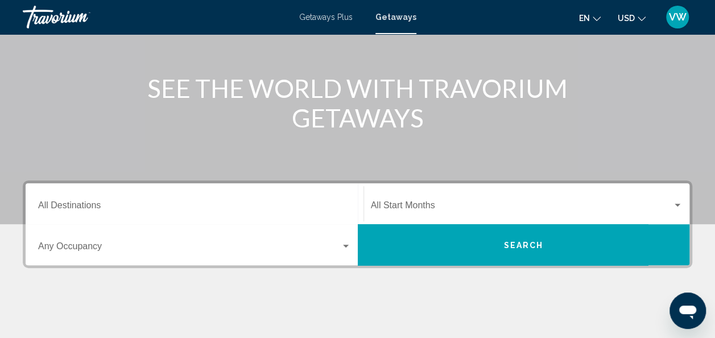
click at [499, 194] on div "Start Month All Start Months" at bounding box center [527, 204] width 312 height 36
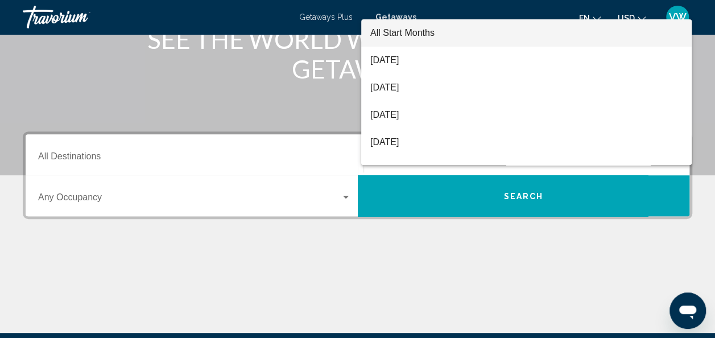
scroll to position [164, 0]
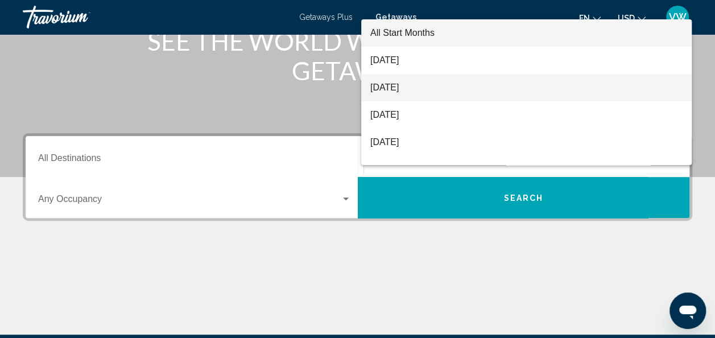
click at [514, 89] on span "[DATE]" at bounding box center [526, 87] width 312 height 27
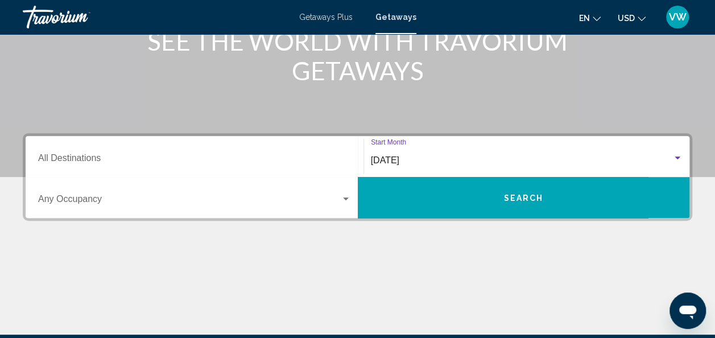
click at [399, 158] on span "[DATE]" at bounding box center [385, 160] width 28 height 10
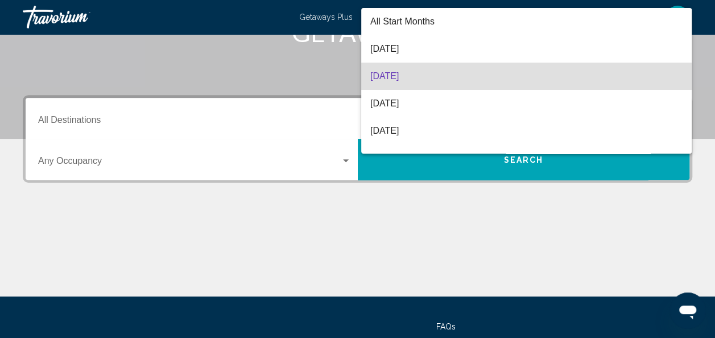
scroll to position [260, 0]
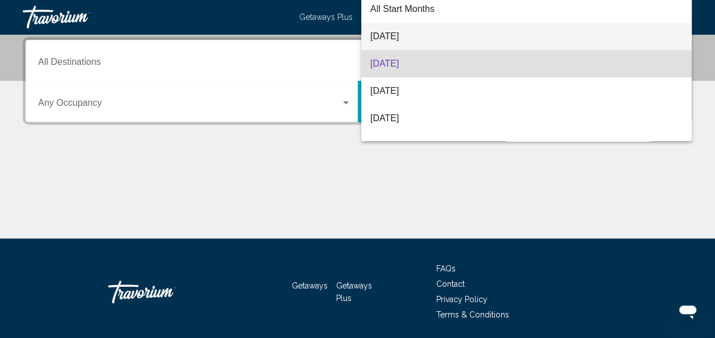
click at [418, 30] on span "[DATE]" at bounding box center [526, 36] width 312 height 27
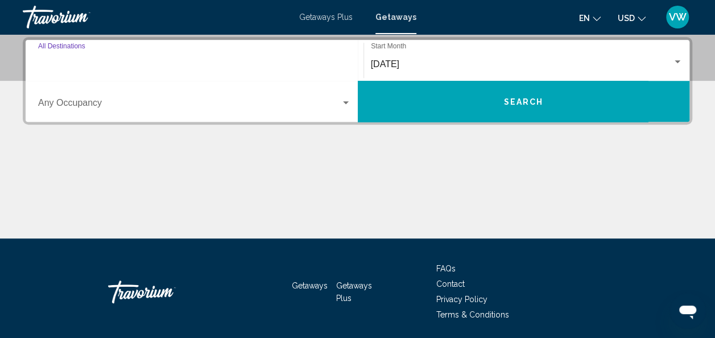
click at [251, 61] on input "Destination All Destinations" at bounding box center [194, 64] width 313 height 10
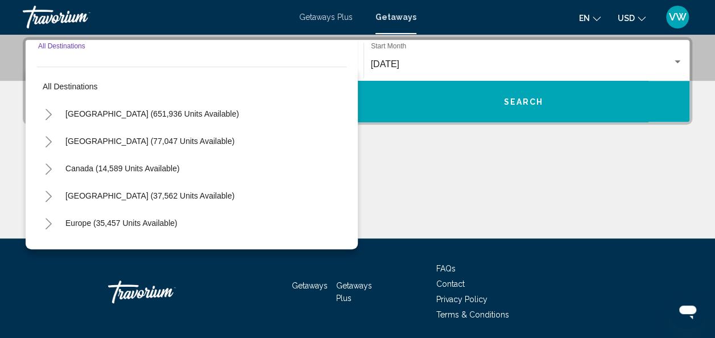
click at [49, 192] on icon "Toggle Caribbean & Atlantic Islands (37,562 units available)" at bounding box center [48, 195] width 9 height 11
click at [61, 222] on span "Aruba (2,586 units available)" at bounding box center [105, 222] width 103 height 9
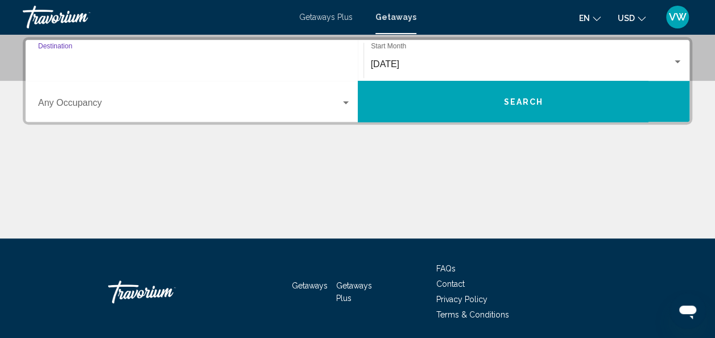
type input "**********"
click at [155, 105] on span "Search widget" at bounding box center [189, 105] width 302 height 10
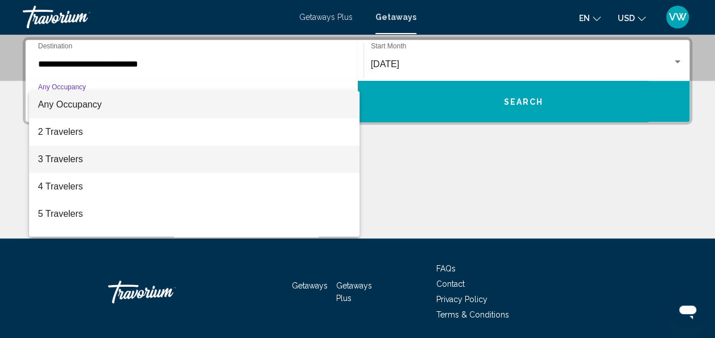
click at [128, 154] on span "3 Travelers" at bounding box center [194, 159] width 313 height 27
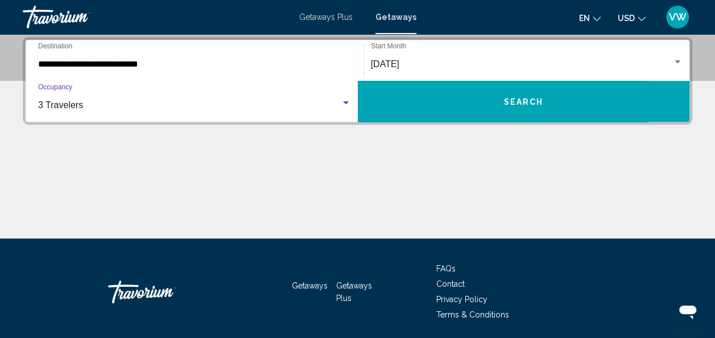
click at [414, 94] on button "Search" at bounding box center [524, 101] width 332 height 41
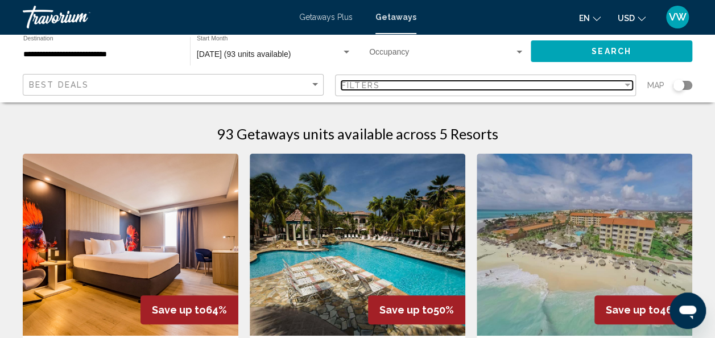
click at [528, 87] on div "Filters" at bounding box center [481, 85] width 281 height 9
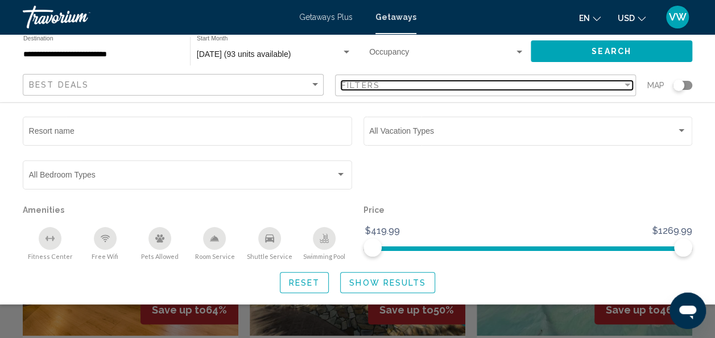
click at [528, 87] on div "Filters" at bounding box center [481, 85] width 281 height 9
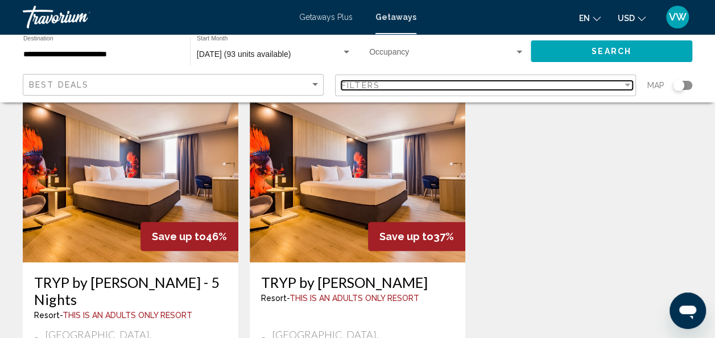
scroll to position [497, 0]
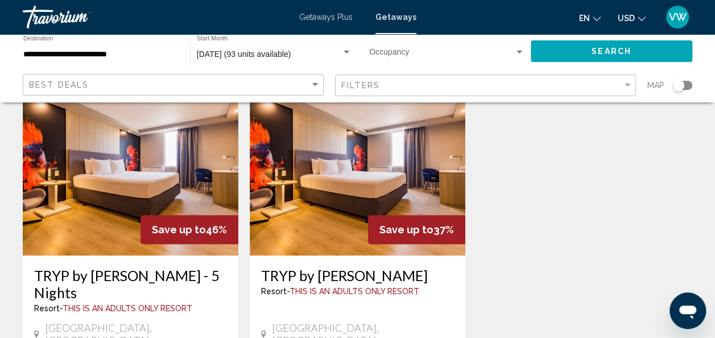
click at [709, 178] on div "93 Getaways units available across 5 Resorts Save up to 64% TRYP by Wyndham Aru…" at bounding box center [357, 65] width 715 height 897
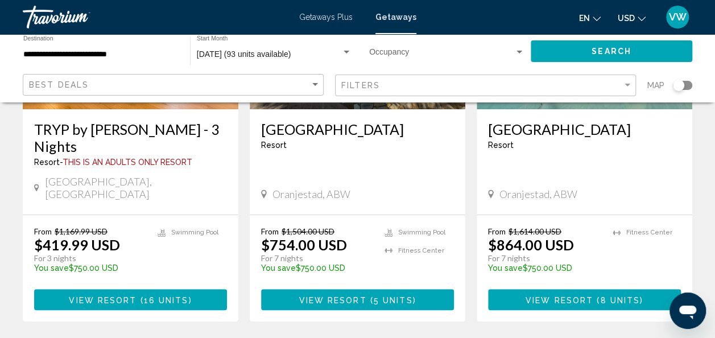
scroll to position [229, 0]
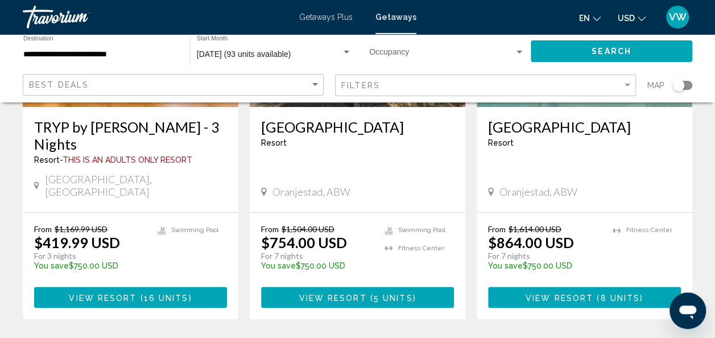
click at [556, 293] on span "View Resort" at bounding box center [559, 297] width 68 height 9
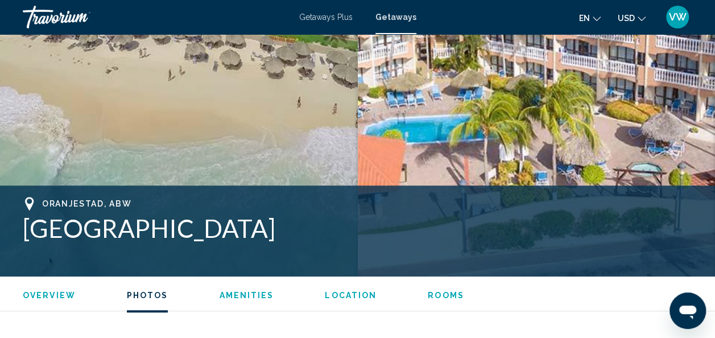
scroll to position [286, 0]
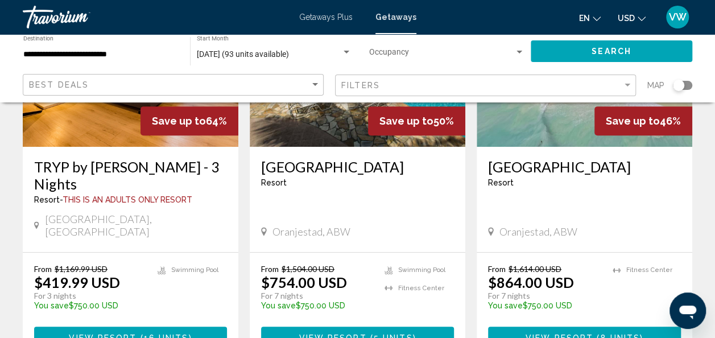
scroll to position [190, 0]
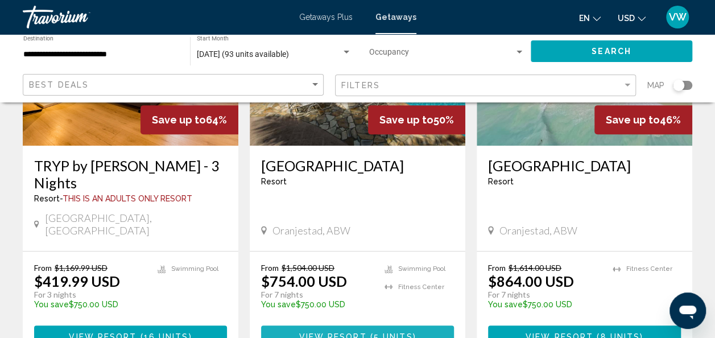
click at [341, 331] on span "View Resort" at bounding box center [332, 335] width 68 height 9
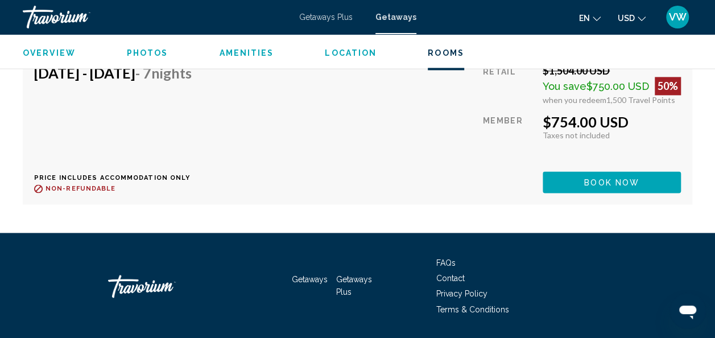
scroll to position [2913, 0]
